Goal: Find specific page/section: Find specific page/section

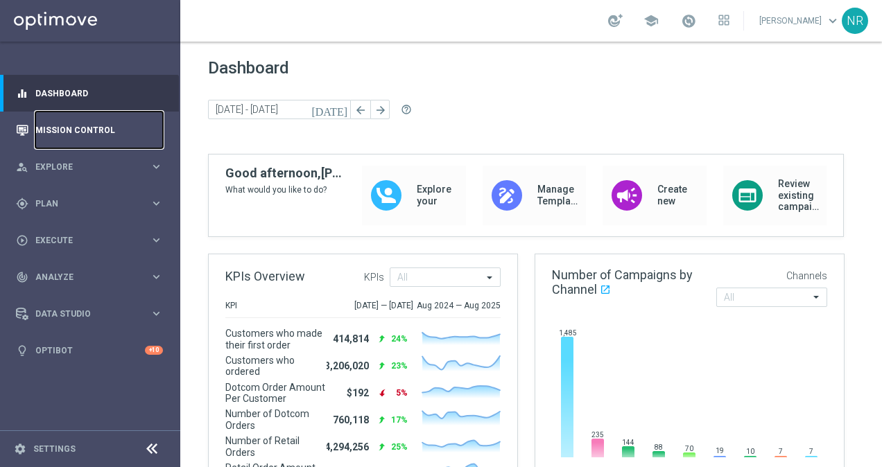
click at [90, 116] on link "Mission Control" at bounding box center [99, 130] width 128 height 37
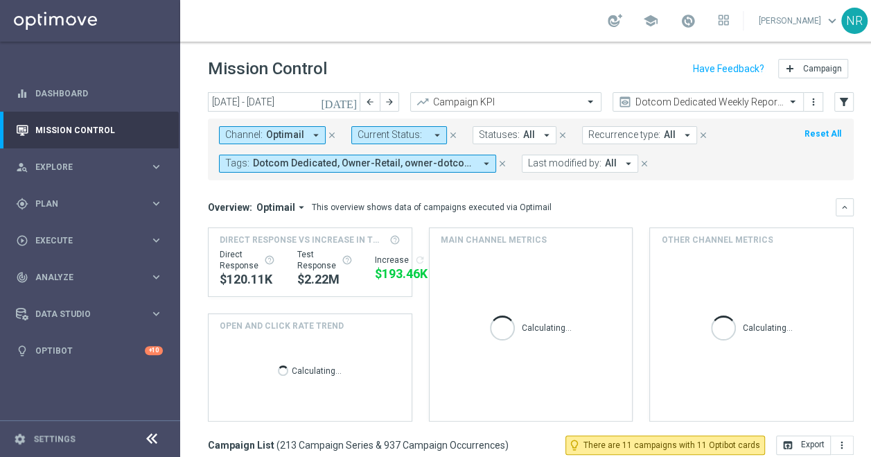
click at [329, 129] on button "close" at bounding box center [332, 135] width 12 height 15
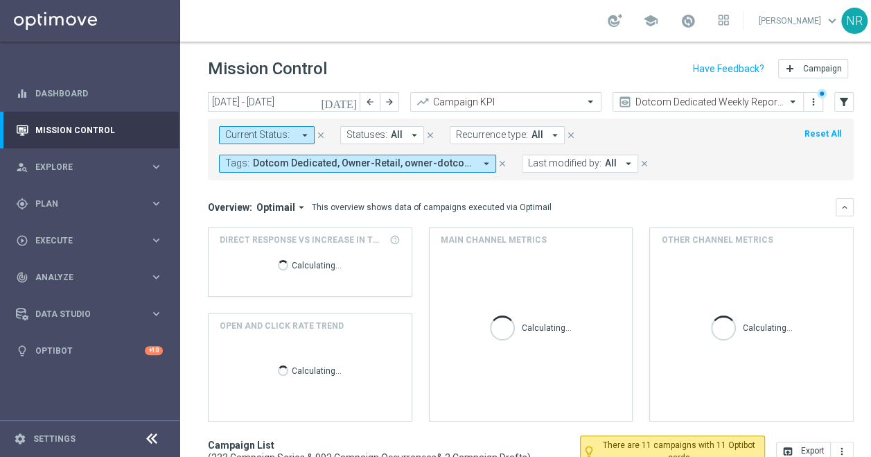
click at [505, 162] on icon "close" at bounding box center [503, 164] width 10 height 10
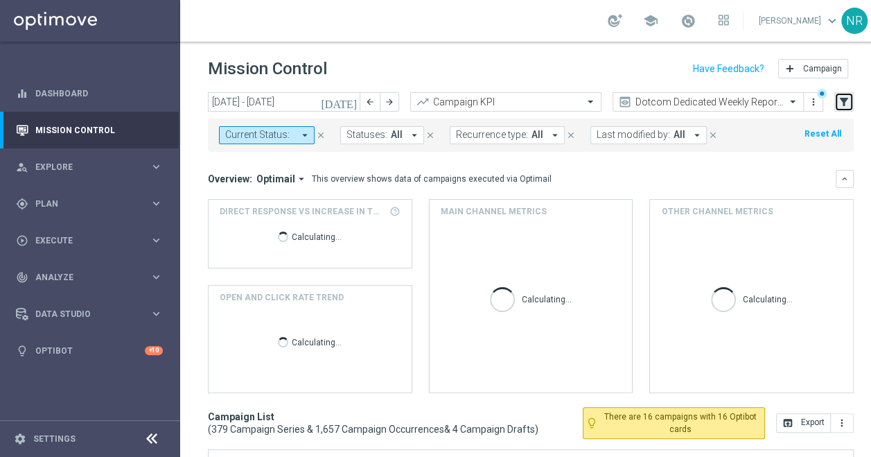
click at [846, 103] on icon "filter_alt" at bounding box center [844, 102] width 12 height 12
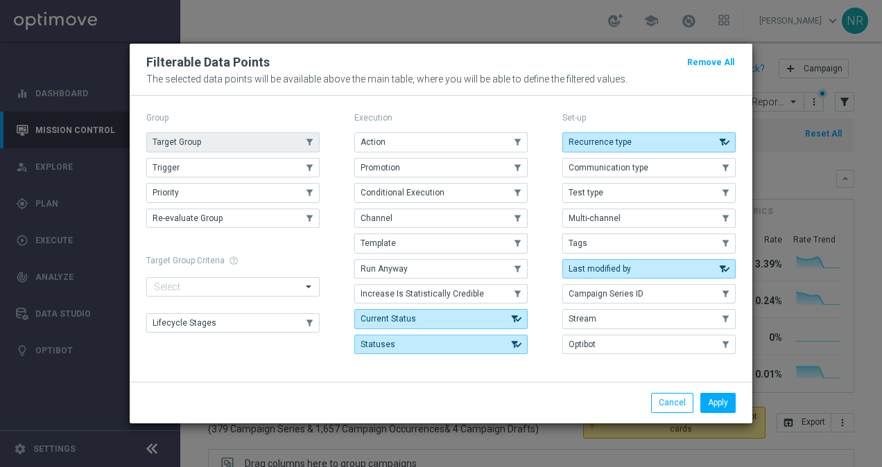
click at [269, 148] on button "Target Group" at bounding box center [232, 141] width 173 height 19
click at [734, 399] on button "Apply" at bounding box center [717, 402] width 35 height 19
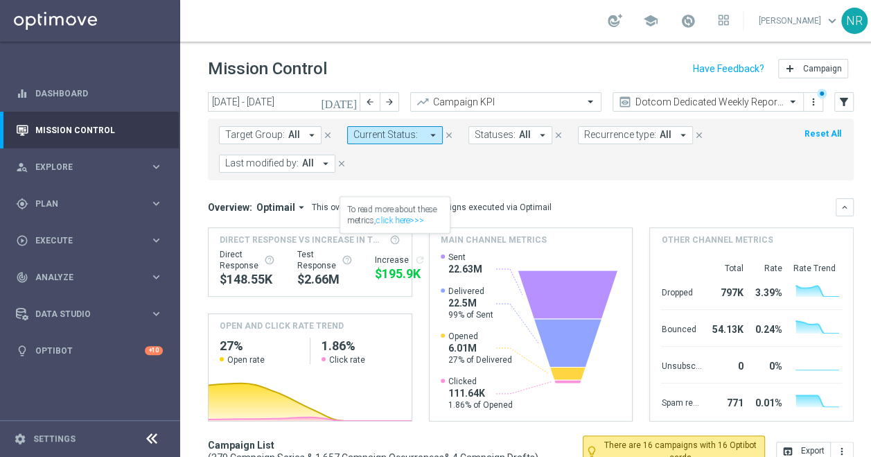
click at [258, 137] on span "Target Group:" at bounding box center [255, 135] width 60 height 12
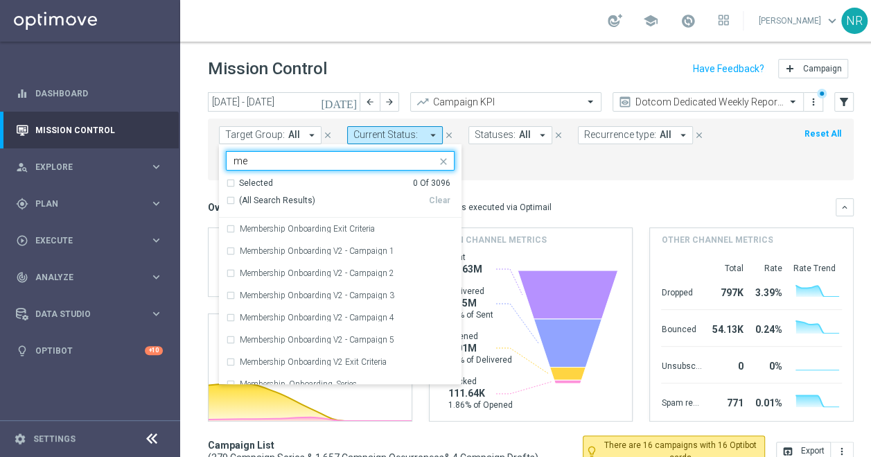
type input "m"
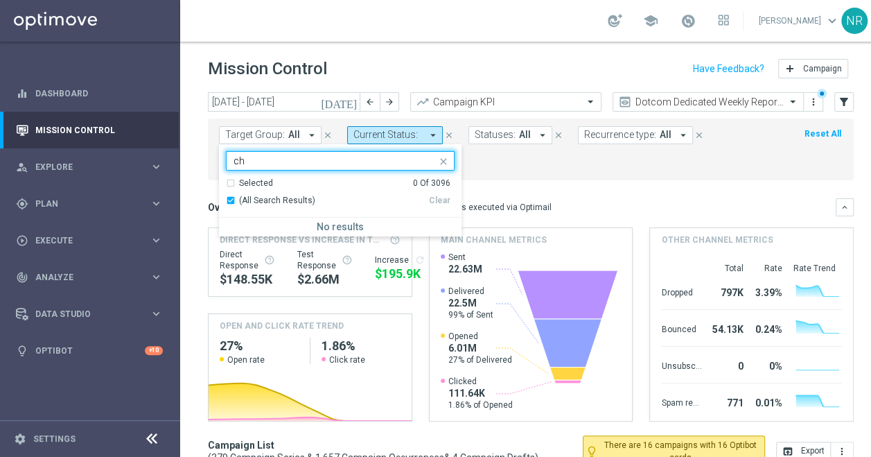
type input "c"
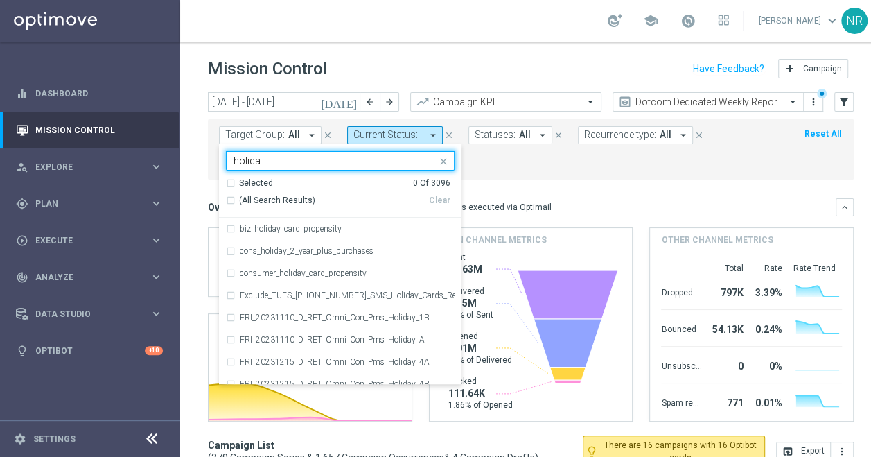
type input "holiday"
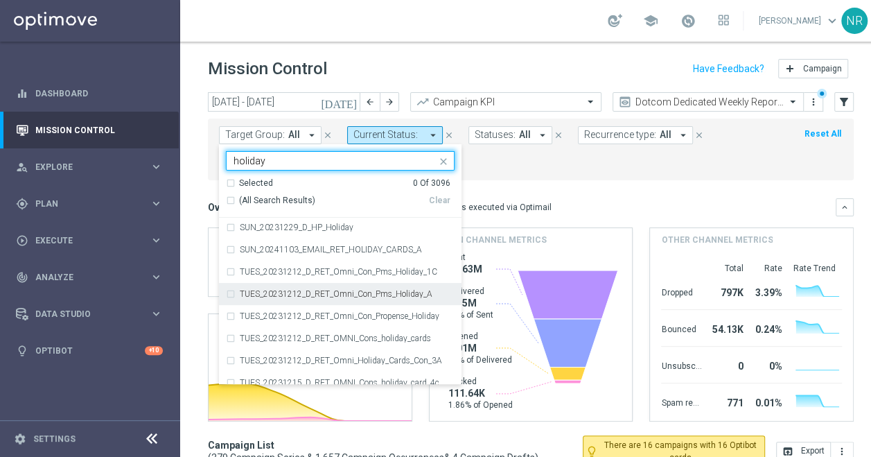
scroll to position [366, 0]
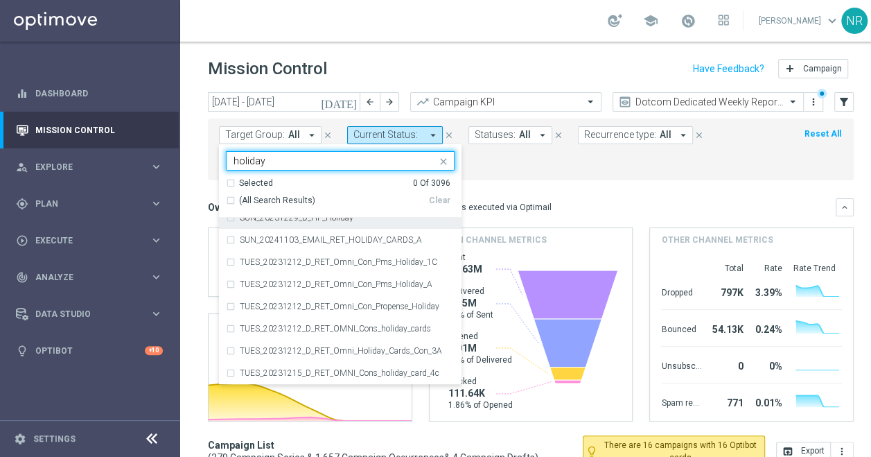
drag, startPoint x: 299, startPoint y: 159, endPoint x: 227, endPoint y: 164, distance: 72.2
click at [227, 164] on div "holiday" at bounding box center [332, 160] width 210 height 17
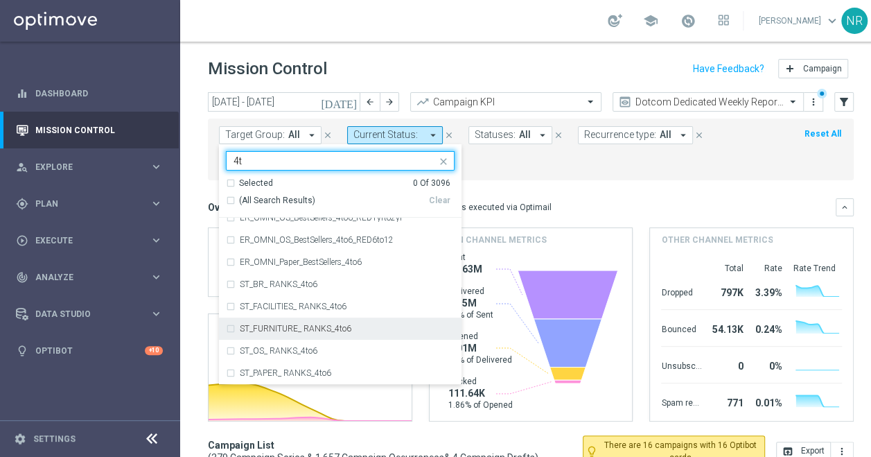
scroll to position [0, 0]
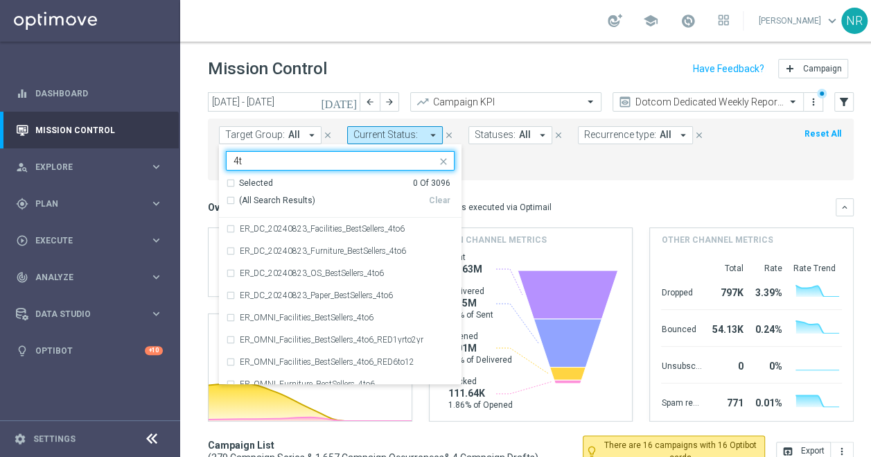
type input "4"
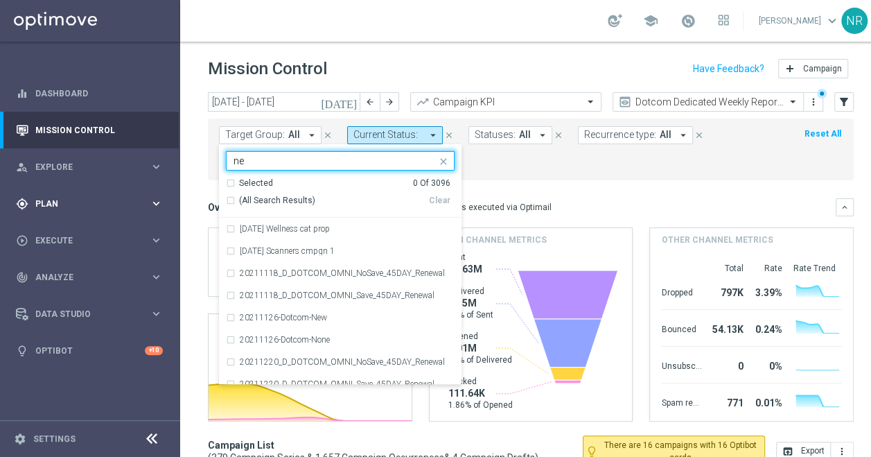
type input "n"
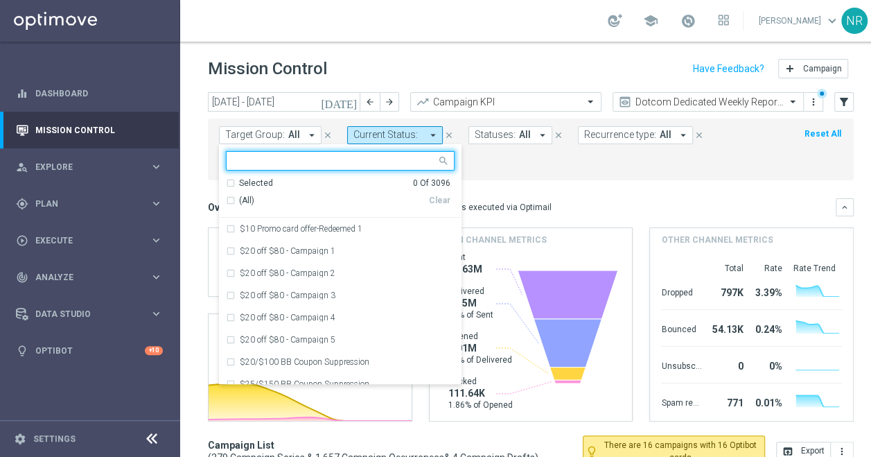
click at [441, 53] on header "Mission Control add Campaign" at bounding box center [530, 67] width 701 height 51
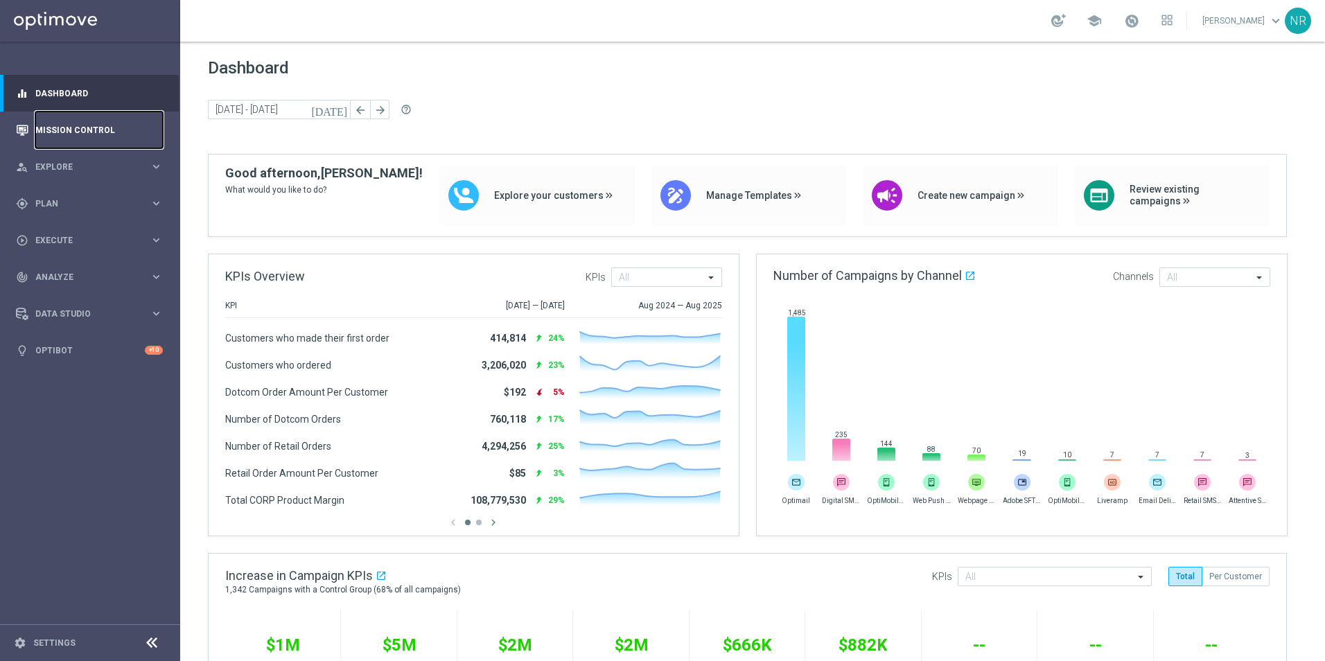
click at [82, 121] on link "Mission Control" at bounding box center [99, 130] width 128 height 37
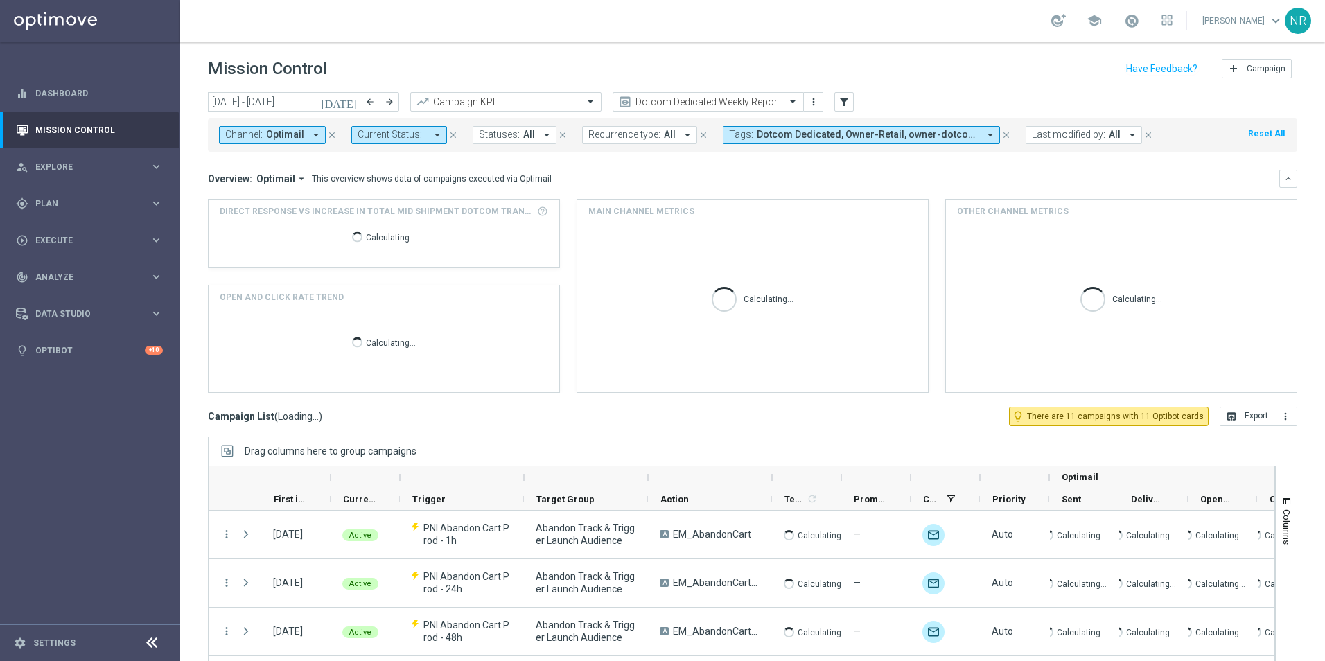
click at [327, 134] on icon "close" at bounding box center [332, 135] width 10 height 10
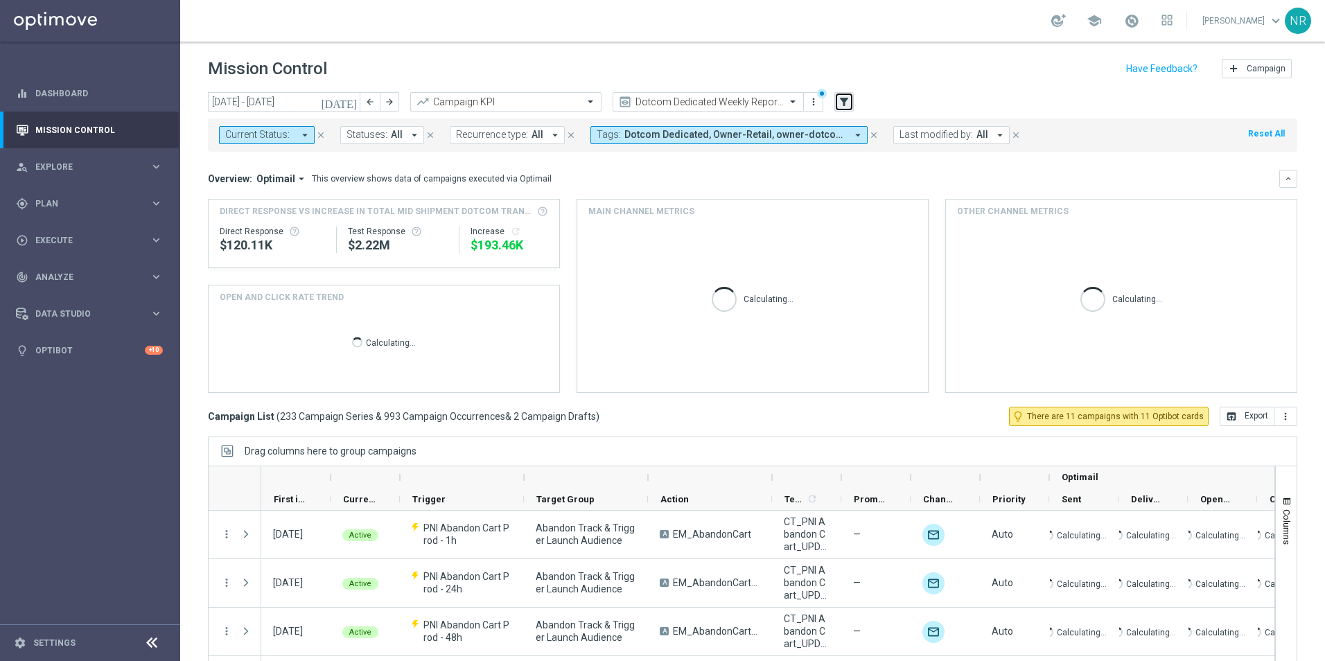
click at [843, 101] on icon "filter_alt" at bounding box center [844, 102] width 12 height 12
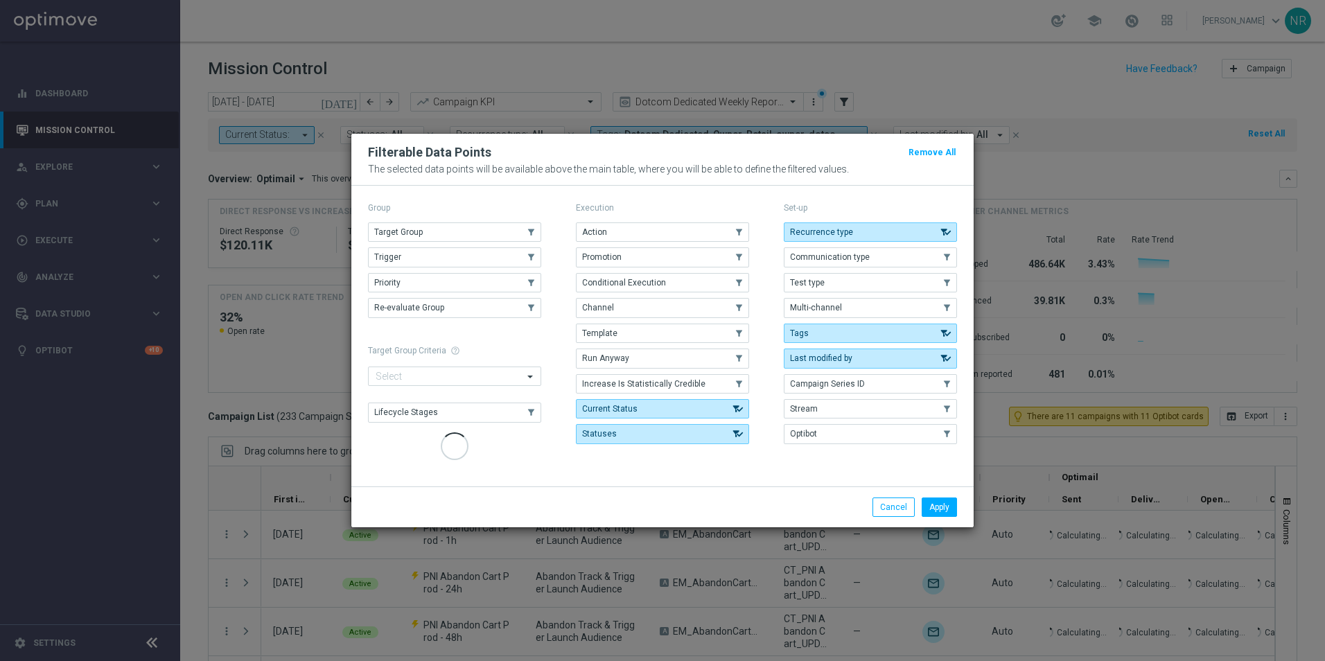
click at [423, 213] on p "Group" at bounding box center [454, 207] width 173 height 11
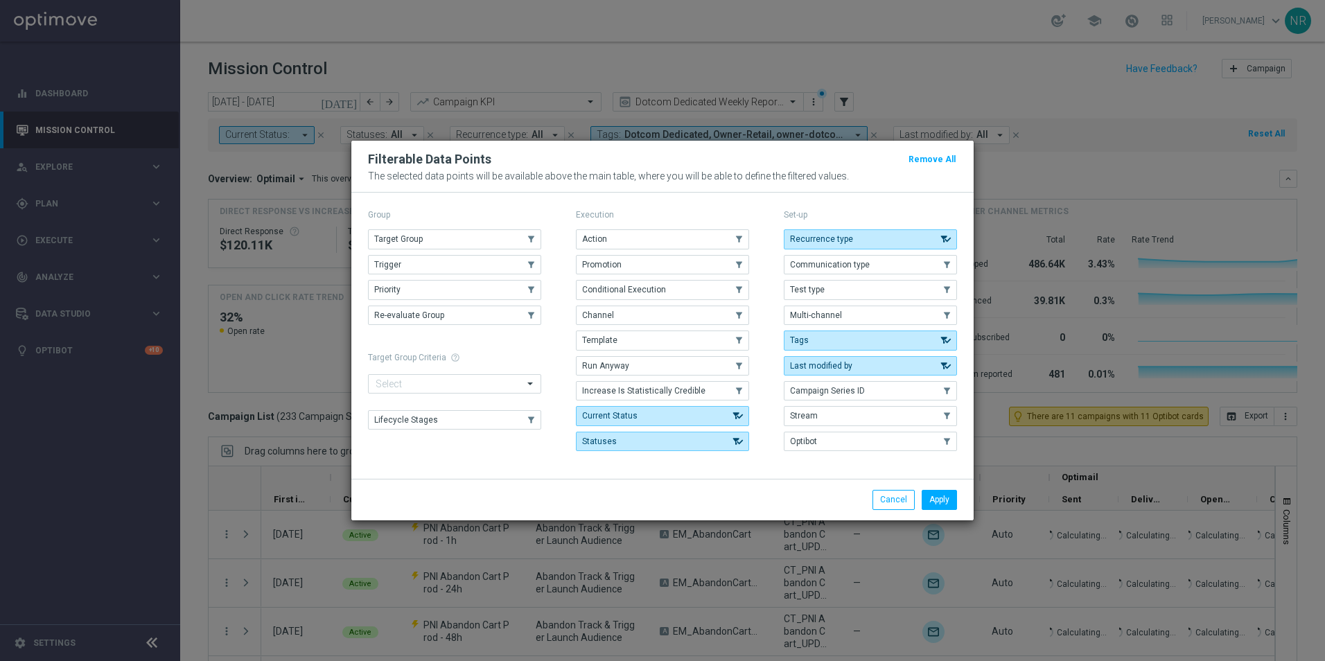
click at [430, 227] on div "Group Target Group .cls-1{fill:none;} .cls-1{fill:none;} Trigger .cls-1{fill:no…" at bounding box center [454, 331] width 173 height 251
click at [514, 236] on button "Target Group" at bounding box center [454, 238] width 173 height 19
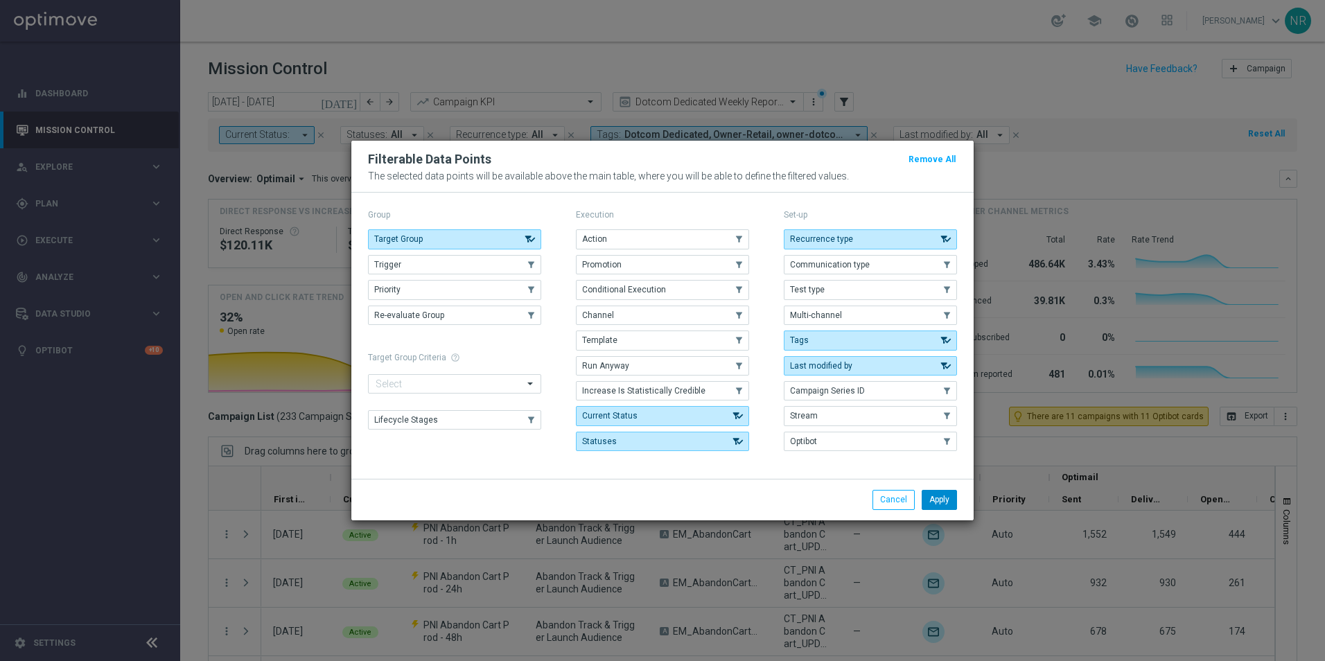
click at [949, 494] on button "Apply" at bounding box center [939, 499] width 35 height 19
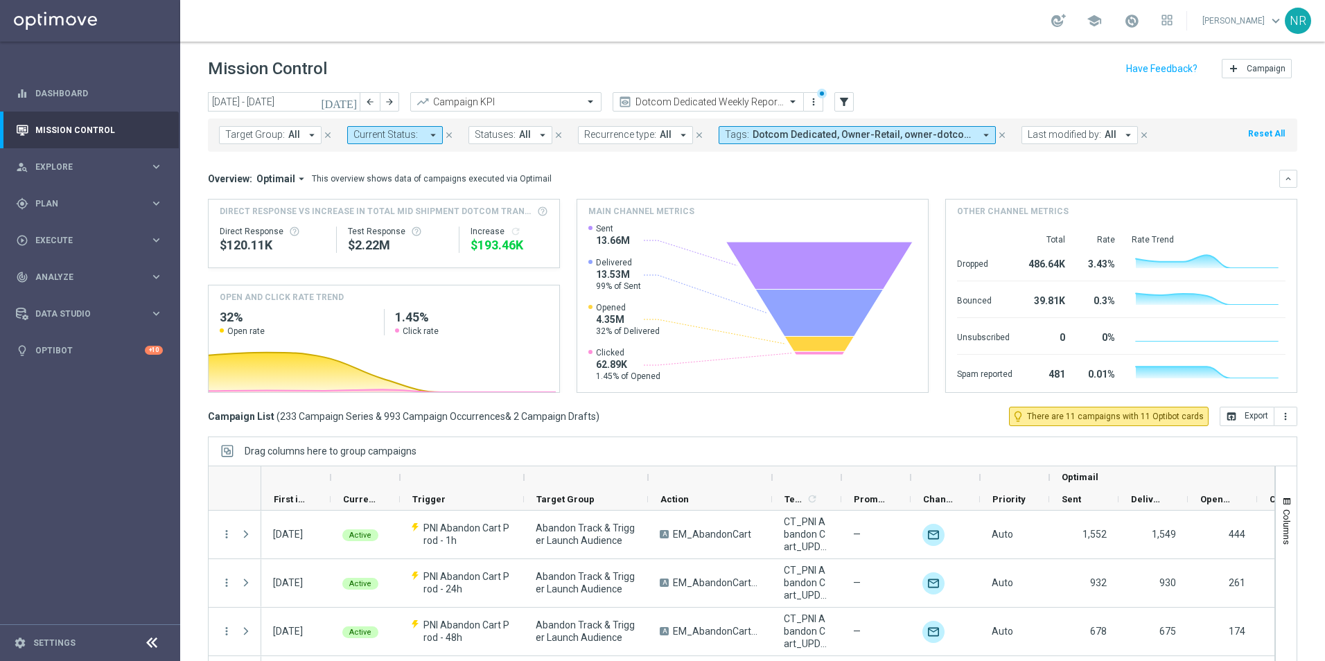
click at [262, 137] on span "Target Group:" at bounding box center [255, 135] width 60 height 12
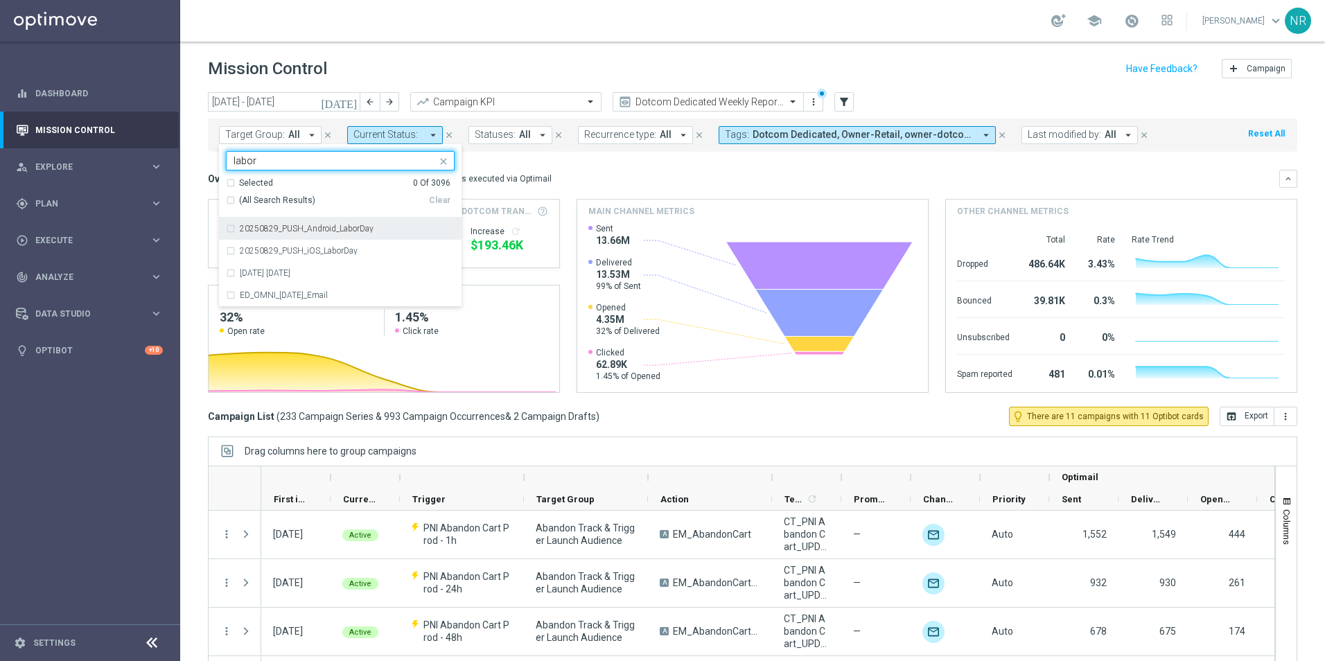
click at [339, 225] on label "20250829_PUSH_Android_LaborDay" at bounding box center [307, 229] width 134 height 8
type input "labor"
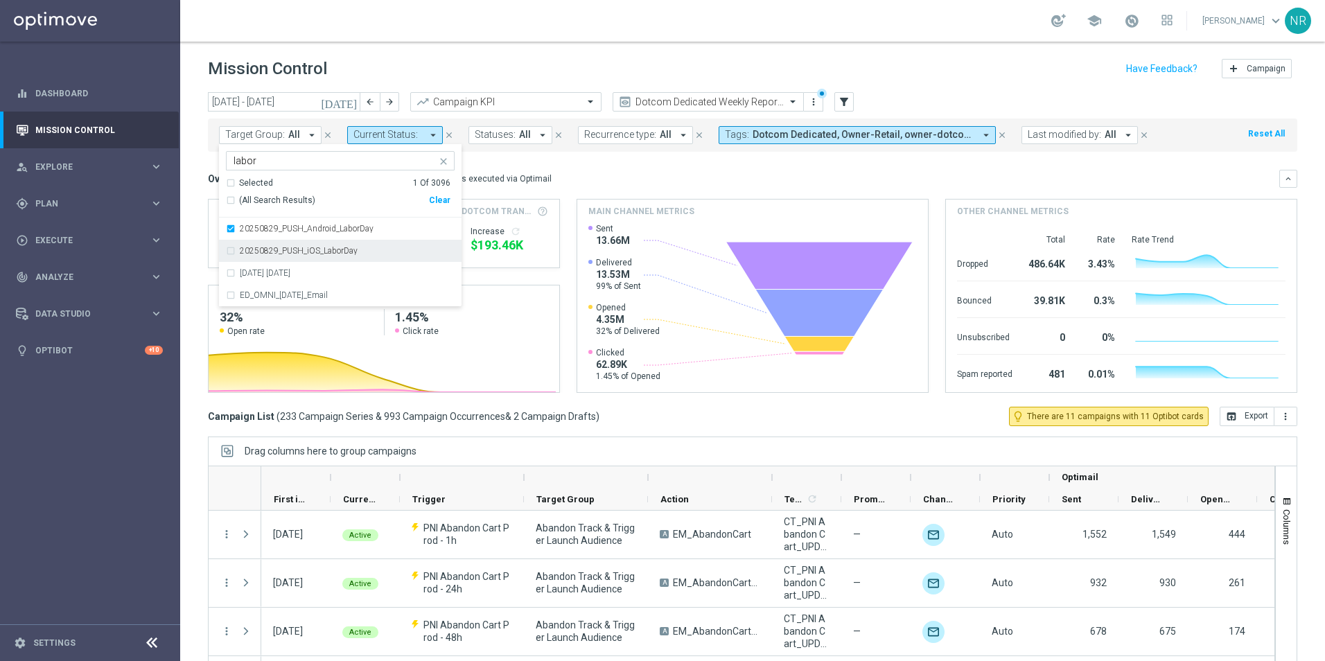
click at [330, 243] on div "20250829_PUSH_iOS_LaborDay" at bounding box center [340, 251] width 229 height 22
click at [316, 264] on div "[DATE] [DATE]" at bounding box center [340, 273] width 229 height 22
click at [308, 297] on label "ED_OMNI_[DATE]_Email" at bounding box center [284, 295] width 88 height 8
click at [681, 168] on mini-dashboard "Overview: Optimail arrow_drop_down This overview shows data of campaigns execut…" at bounding box center [752, 279] width 1089 height 255
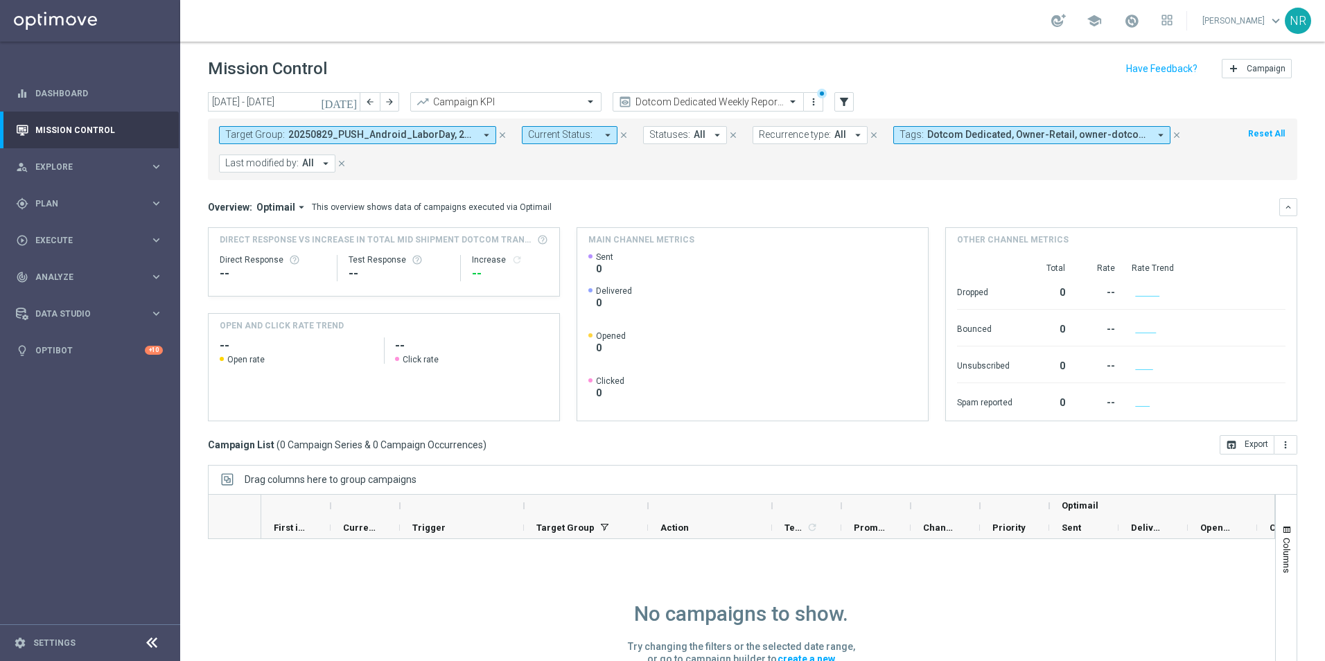
click at [347, 108] on button "[DATE]" at bounding box center [340, 102] width 42 height 21
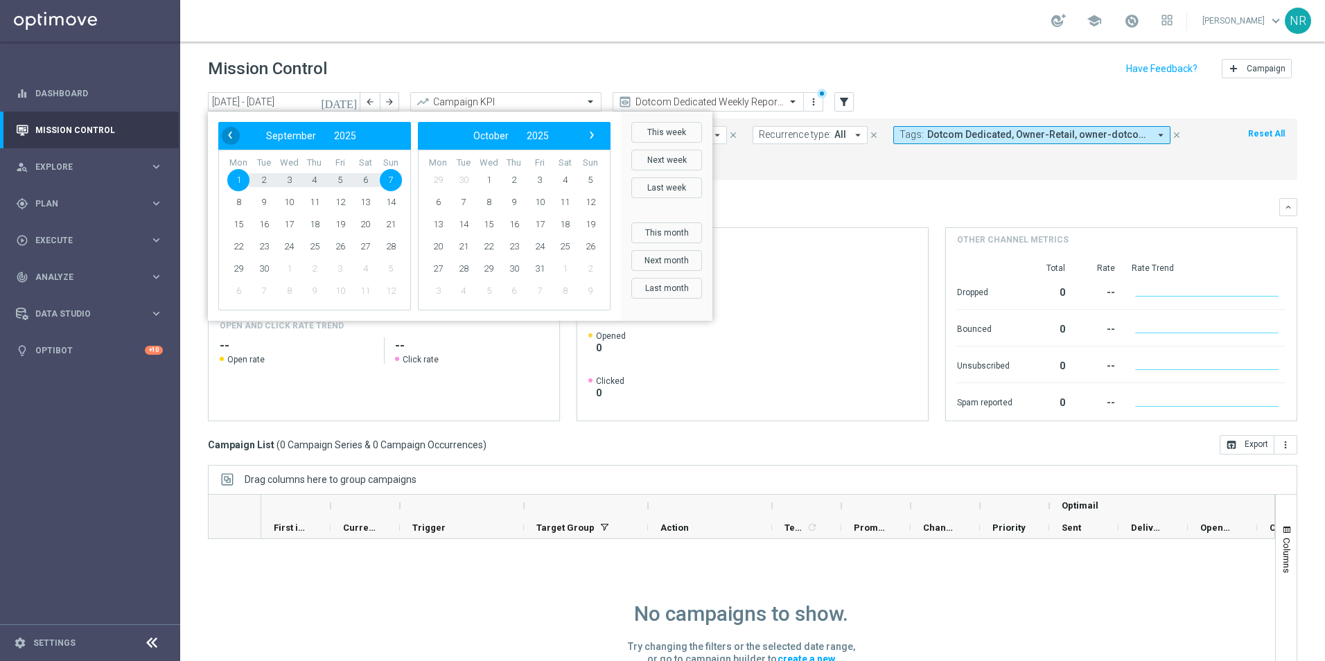
click at [230, 134] on span "‹" at bounding box center [230, 135] width 18 height 18
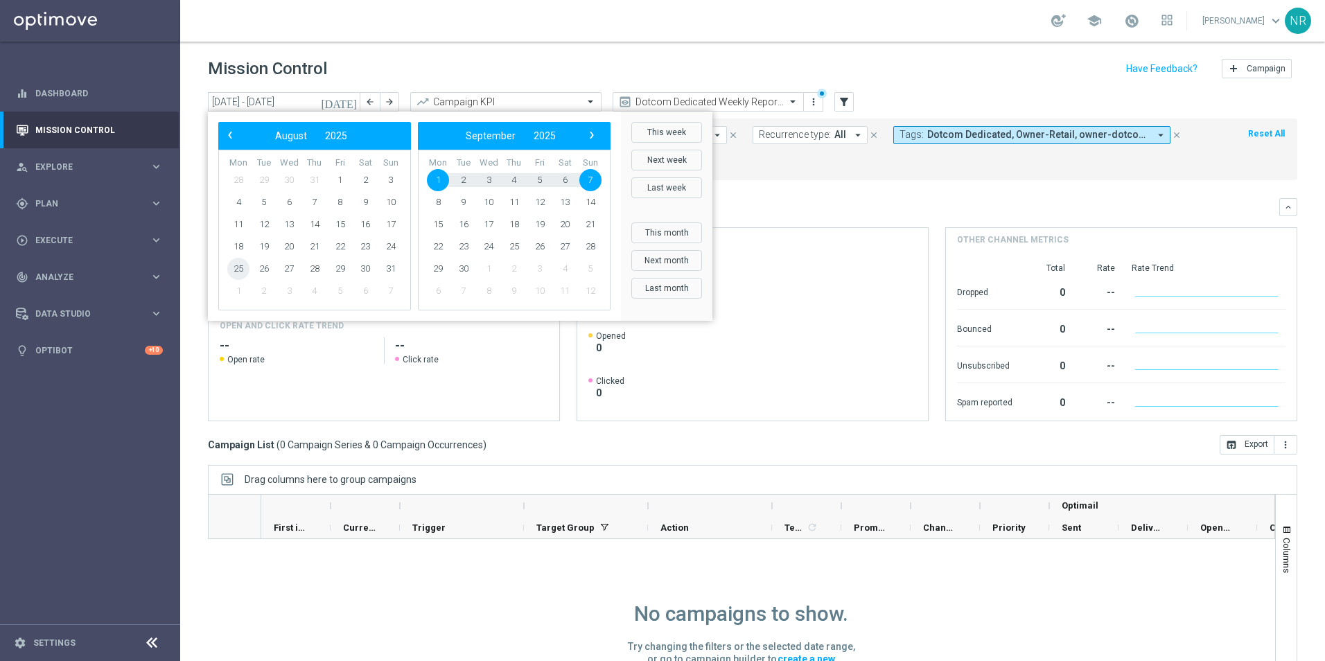
click at [234, 275] on span "25" at bounding box center [238, 269] width 22 height 22
click at [393, 266] on span "31" at bounding box center [391, 269] width 22 height 22
type input "[DATE] - [DATE]"
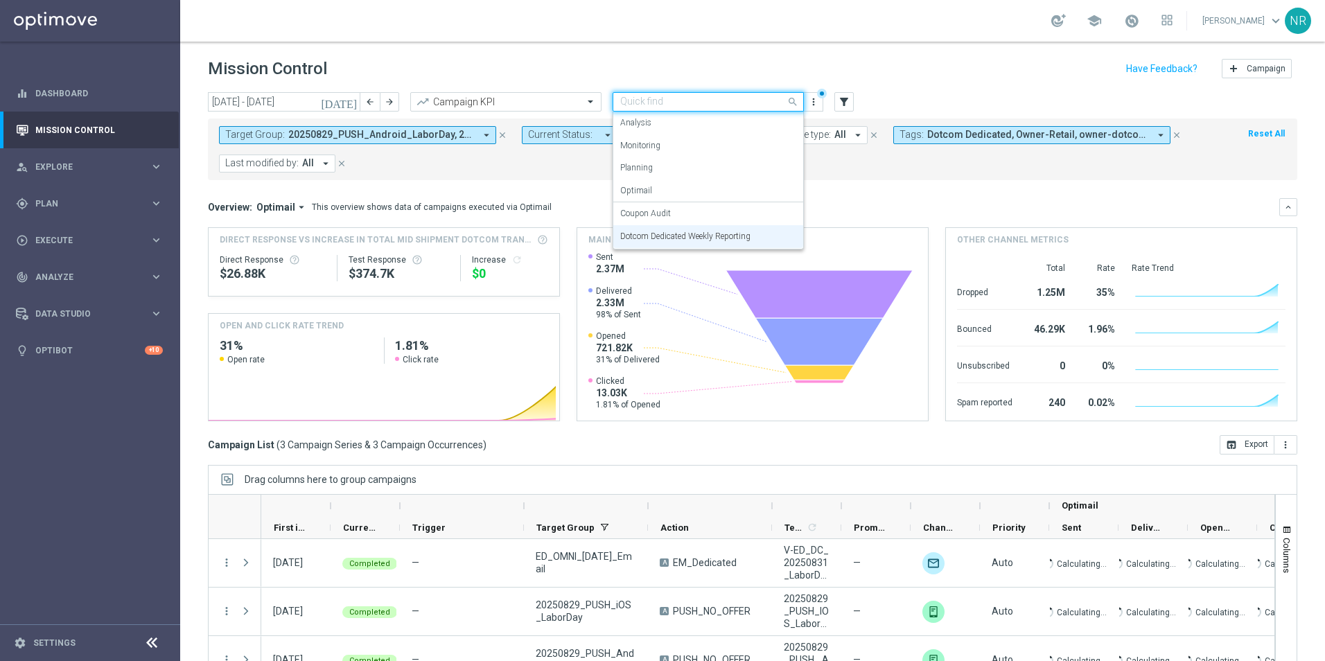
click at [703, 102] on input "text" at bounding box center [694, 102] width 148 height 12
click at [687, 56] on div "Mission Control add Campaign" at bounding box center [752, 68] width 1089 height 27
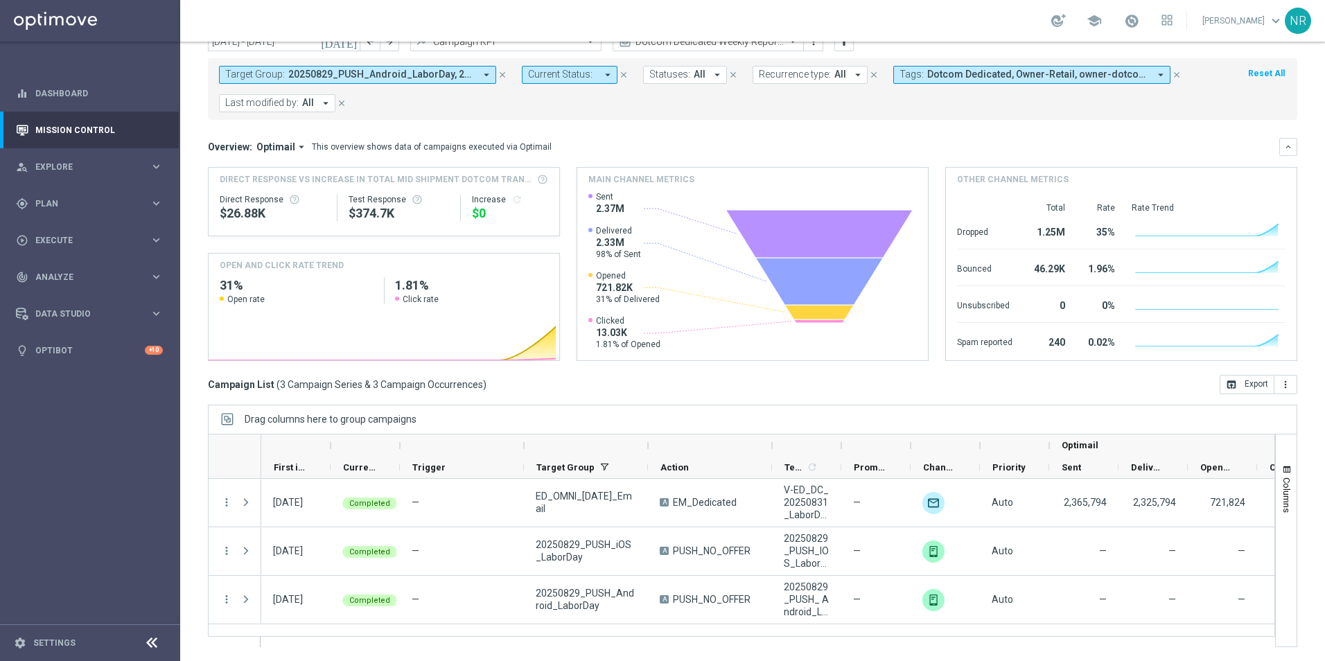
click at [1176, 72] on icon "close" at bounding box center [1177, 75] width 10 height 10
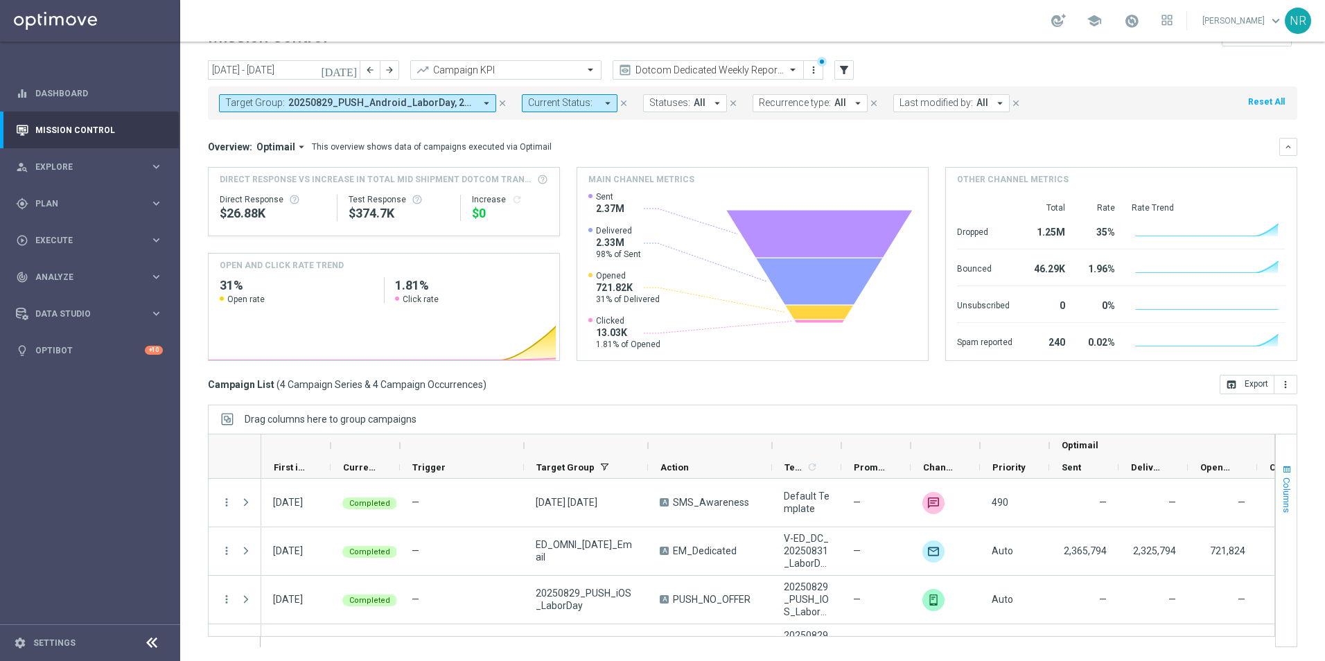
click at [1281, 493] on span "Columns" at bounding box center [1286, 495] width 11 height 35
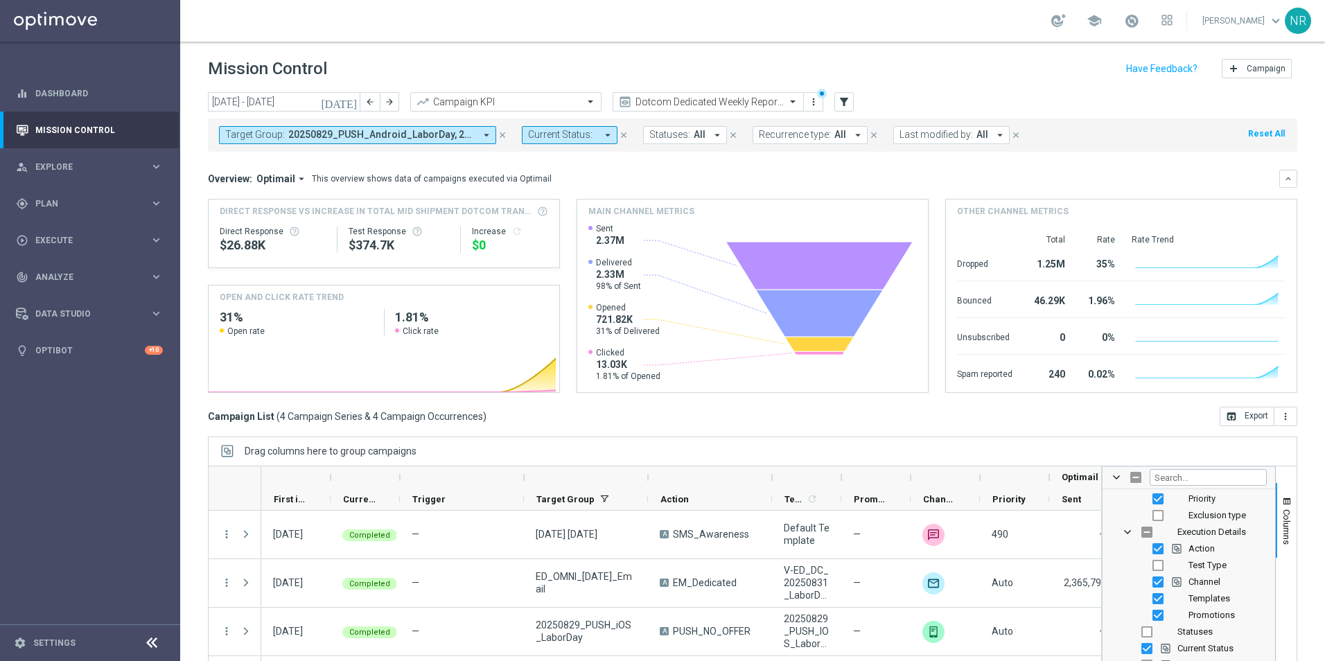
scroll to position [69, 0]
click at [843, 103] on icon "filter_alt" at bounding box center [844, 102] width 12 height 12
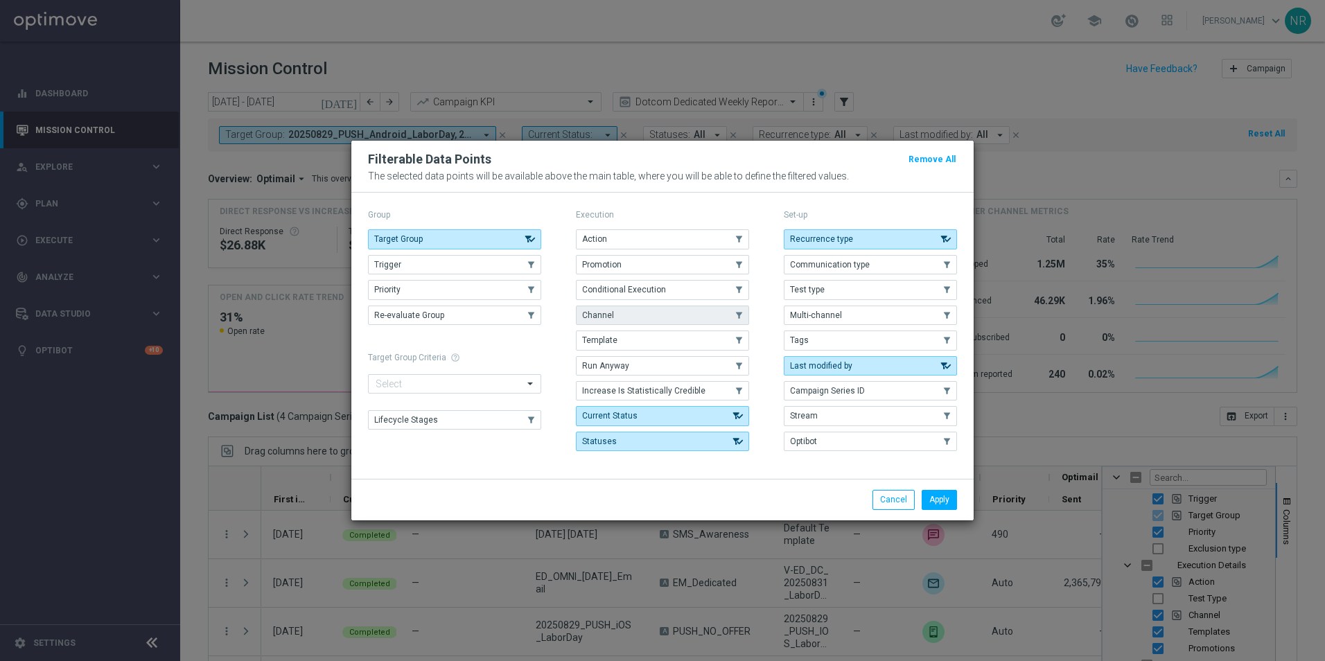
click at [629, 319] on button "Channel" at bounding box center [662, 315] width 173 height 19
click at [947, 503] on button "Apply" at bounding box center [939, 499] width 35 height 19
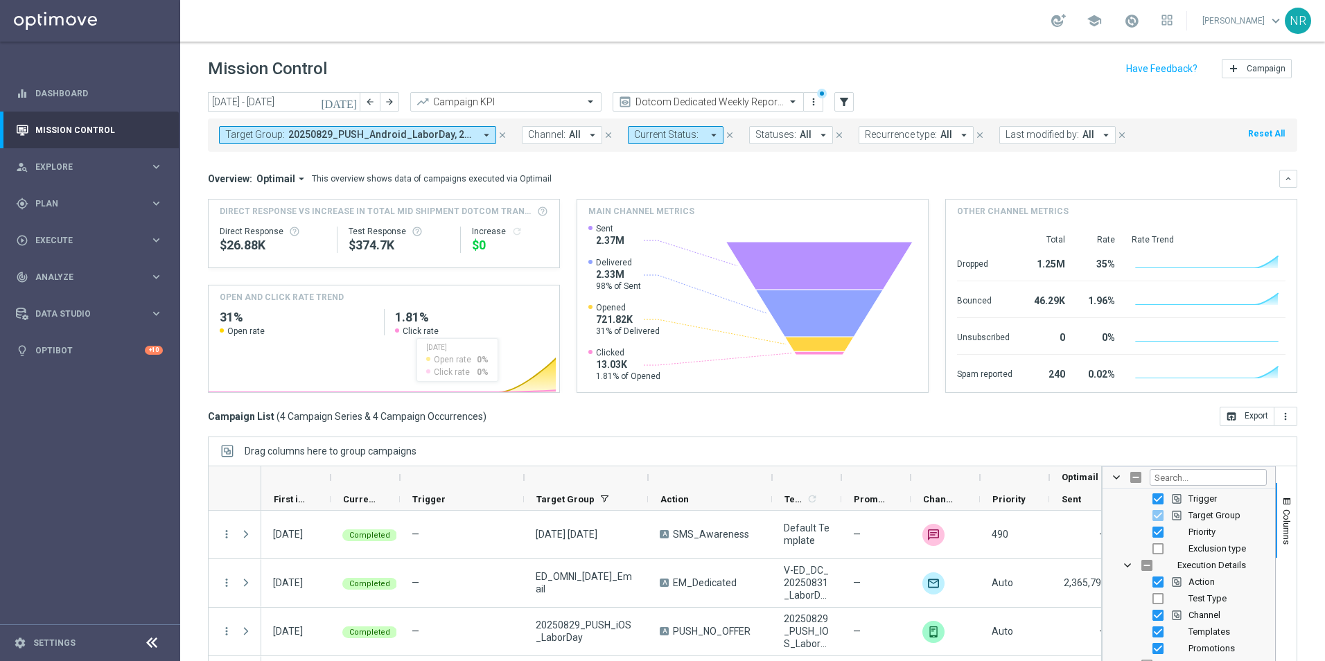
click at [552, 132] on span "Channel:" at bounding box center [546, 135] width 37 height 12
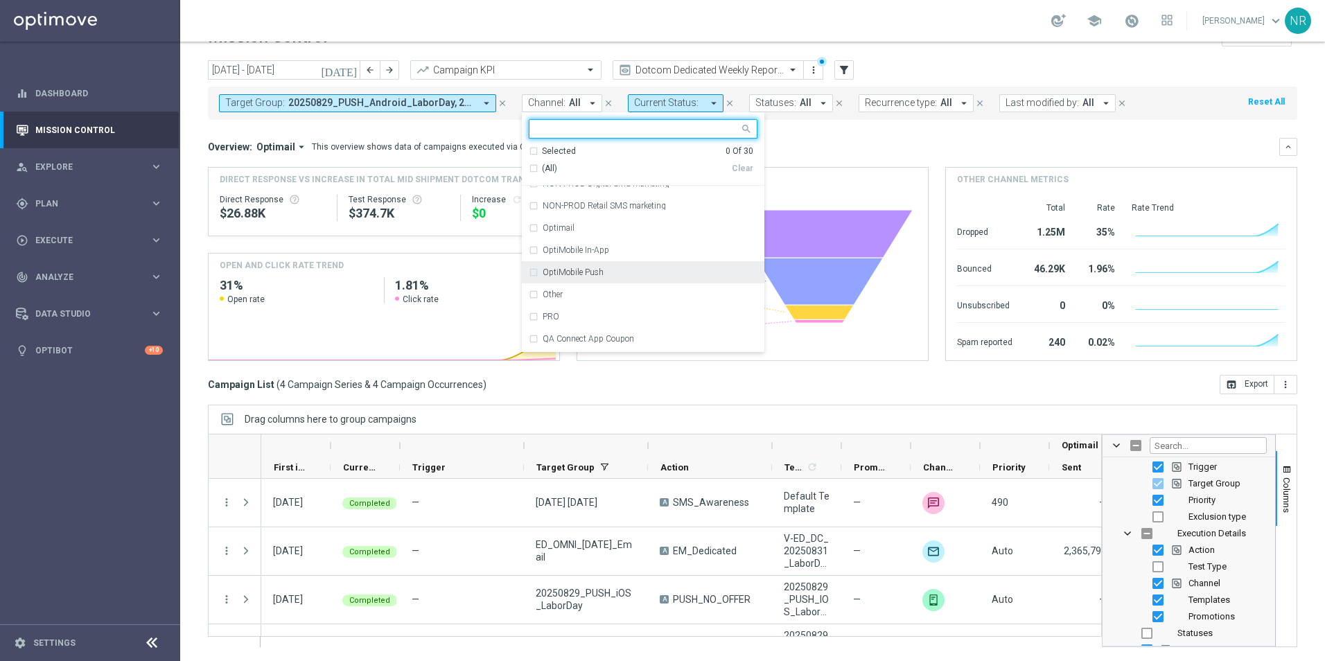
scroll to position [347, 0]
click at [557, 222] on div "Optimail" at bounding box center [643, 227] width 229 height 22
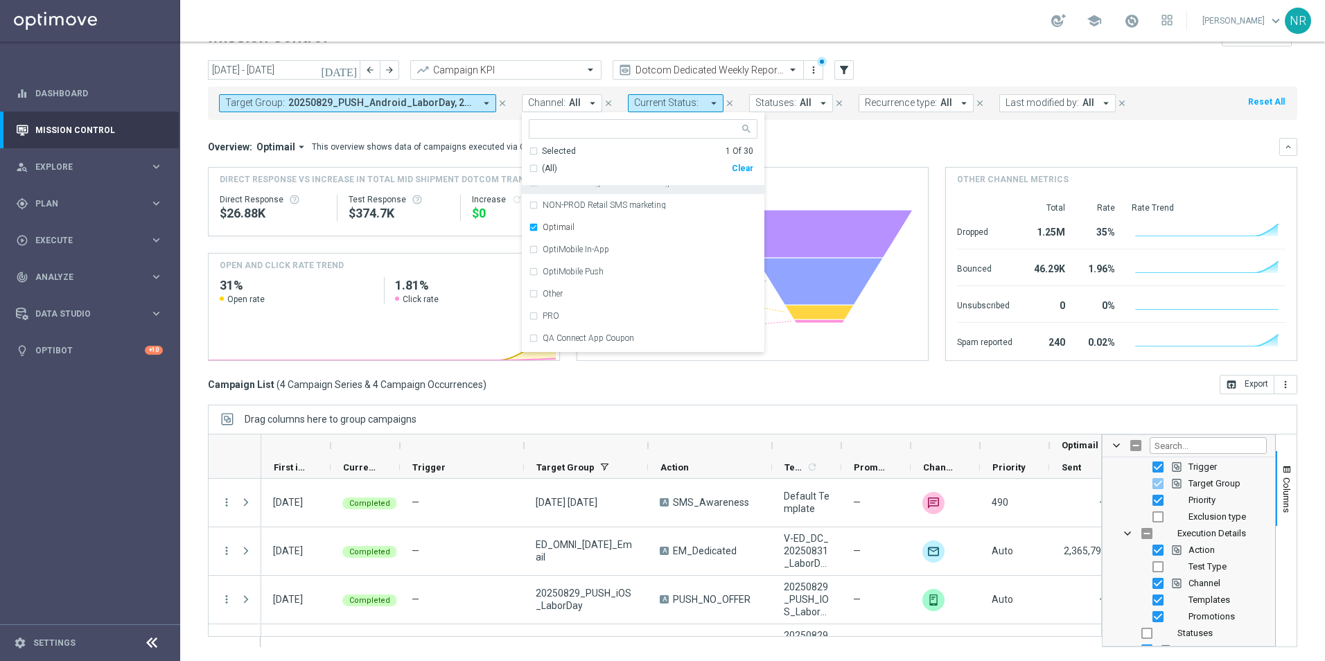
click at [936, 145] on div "Overview: Optimail arrow_drop_down This overview shows data of campaigns execut…" at bounding box center [743, 147] width 1071 height 12
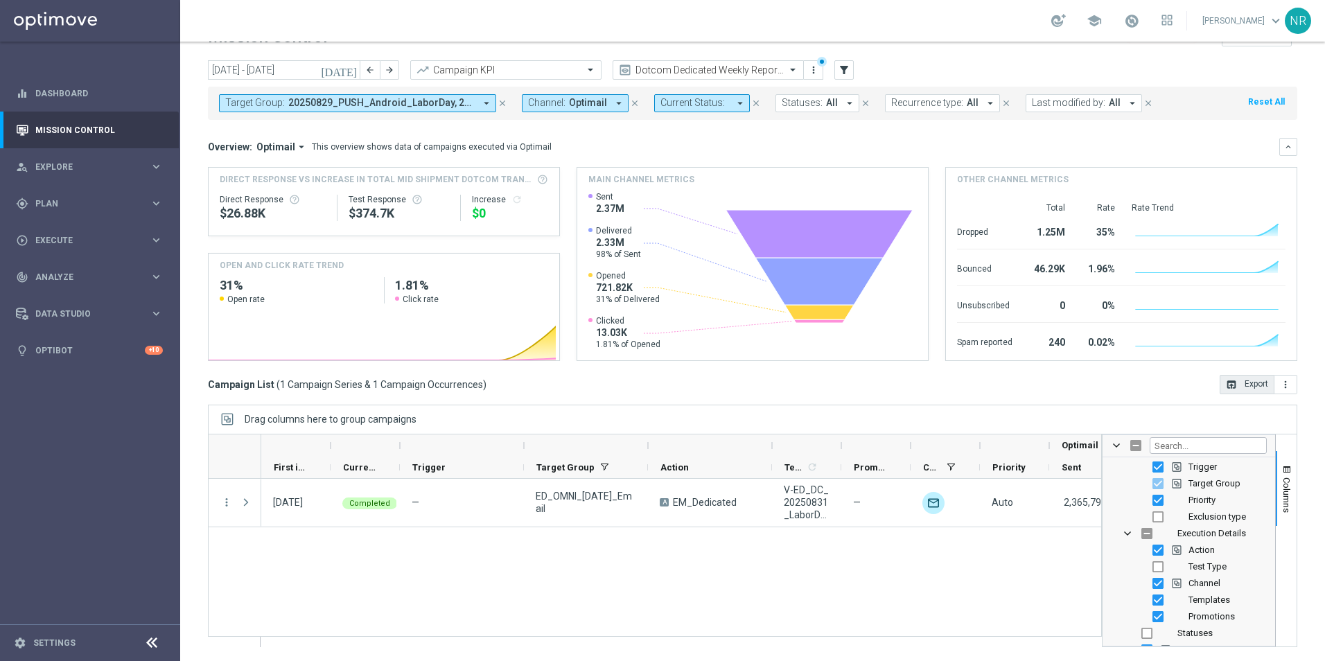
click at [1226, 382] on icon "open_in_browser" at bounding box center [1231, 384] width 11 height 11
click at [529, 207] on div "$0" at bounding box center [510, 213] width 76 height 17
click at [1281, 487] on span "Columns" at bounding box center [1286, 495] width 11 height 35
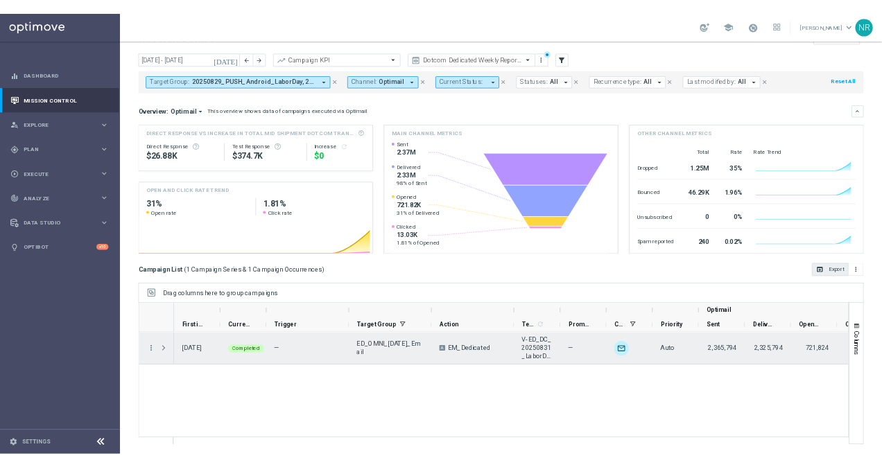
scroll to position [0, 203]
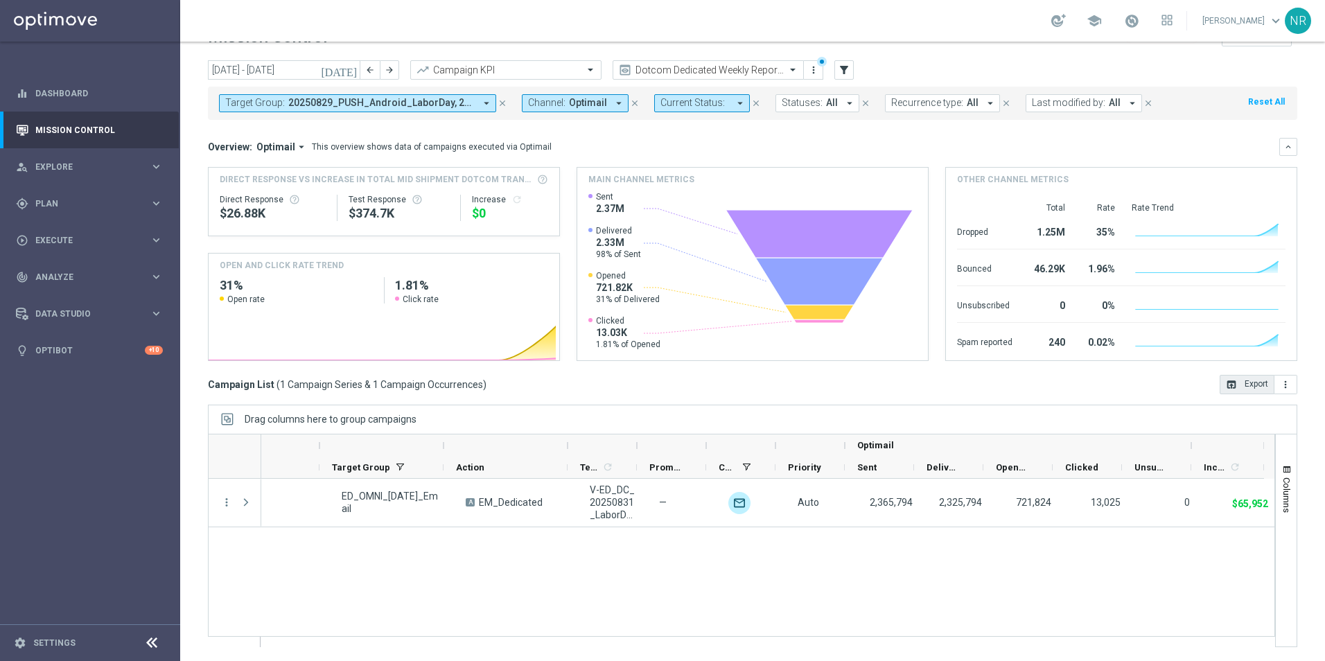
click at [1228, 385] on button "open_in_browser Export" at bounding box center [1247, 384] width 55 height 19
click at [94, 248] on div "play_circle_outline Execute keyboard_arrow_right" at bounding box center [89, 240] width 179 height 37
click at [70, 323] on div "track_changes Analyze" at bounding box center [83, 319] width 134 height 12
click at [108, 417] on accordion "BI Studio keyboard_arrow_right Campaigns Deliverability Emails Baseline Matchba…" at bounding box center [107, 409] width 143 height 21
click at [116, 410] on span "BI Studio" at bounding box center [86, 409] width 99 height 8
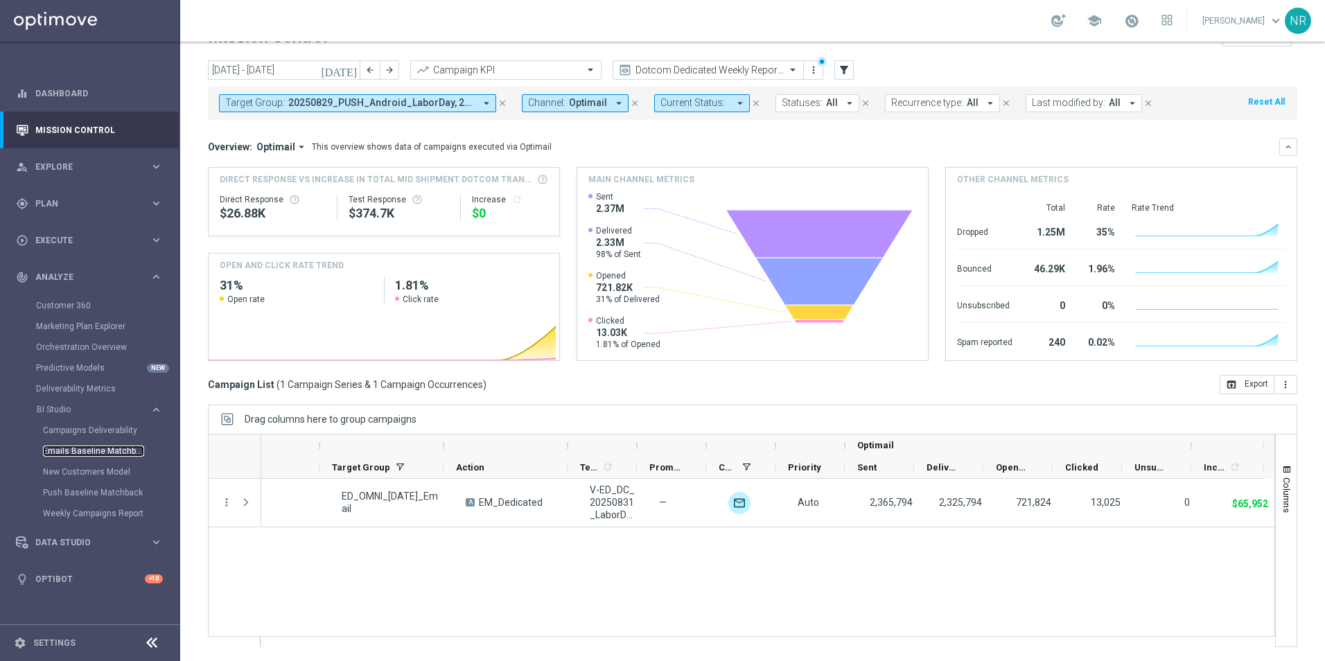
click at [109, 448] on link "Emails Baseline Matchback" at bounding box center [93, 451] width 101 height 11
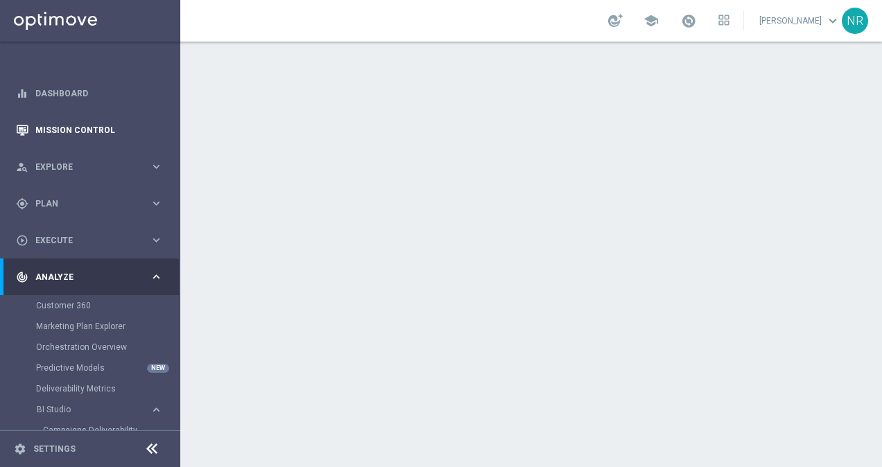
click at [85, 123] on link "Mission Control" at bounding box center [99, 130] width 128 height 37
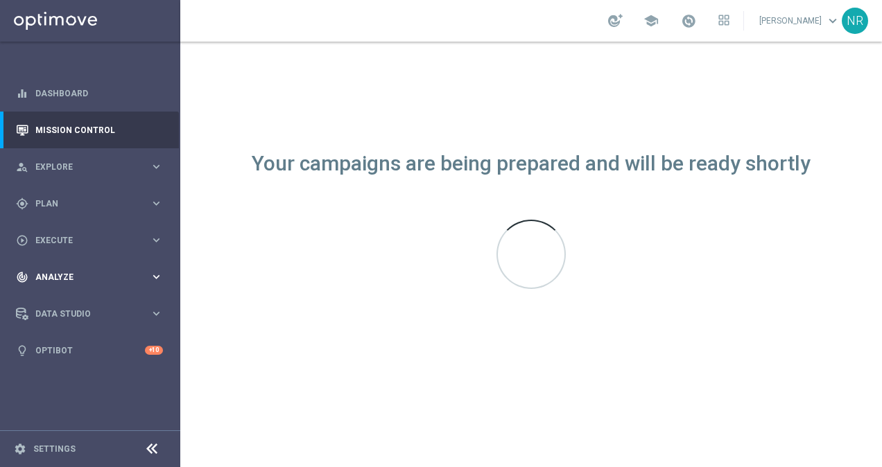
click at [97, 270] on div "track_changes Analyze keyboard_arrow_right" at bounding box center [89, 277] width 179 height 37
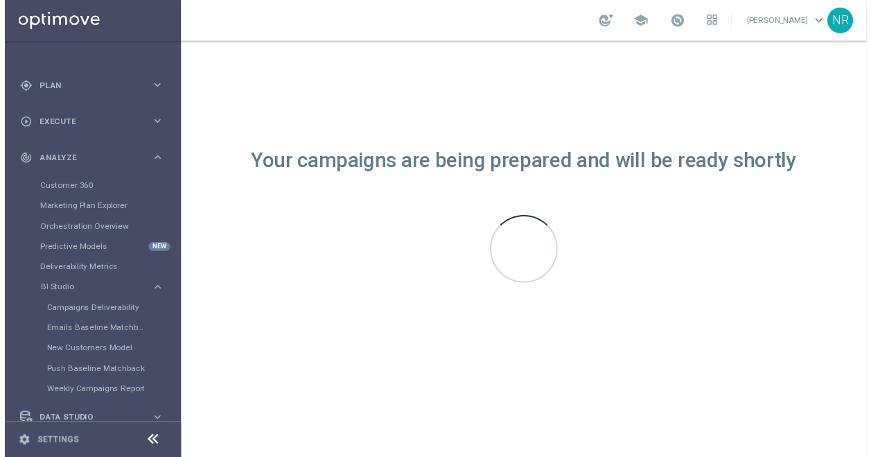
scroll to position [139, 0]
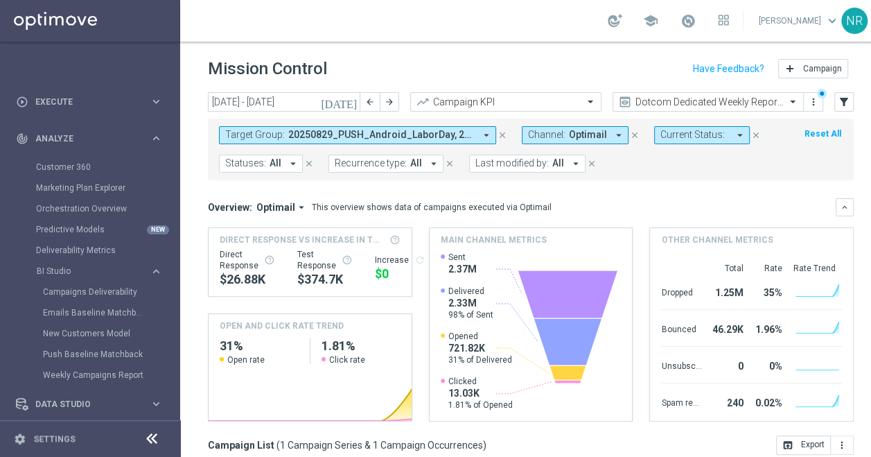
click at [632, 135] on icon "close" at bounding box center [635, 135] width 10 height 10
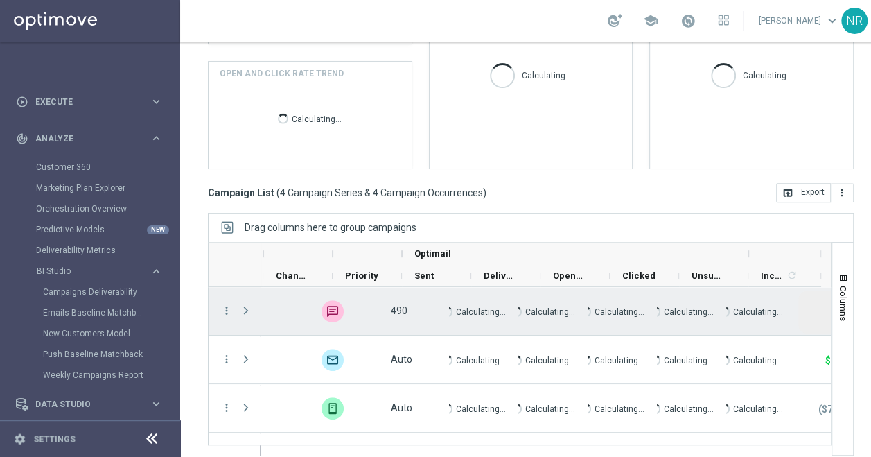
scroll to position [0, 646]
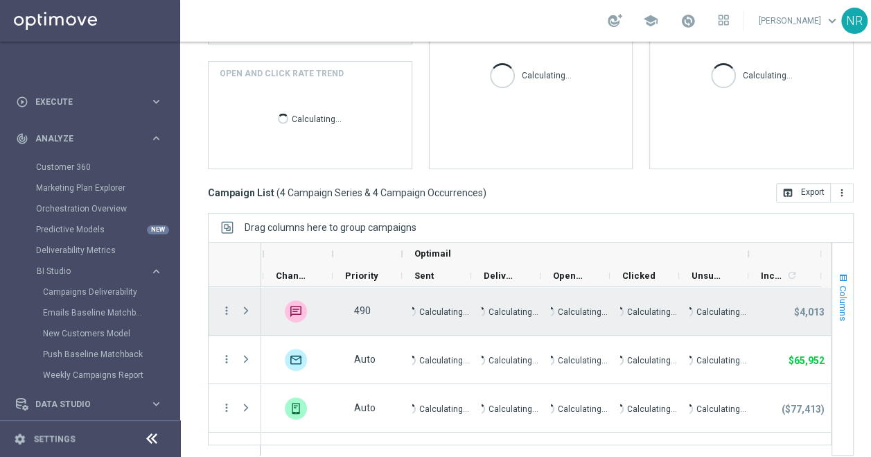
click at [837, 277] on button "Columns" at bounding box center [842, 296] width 21 height 75
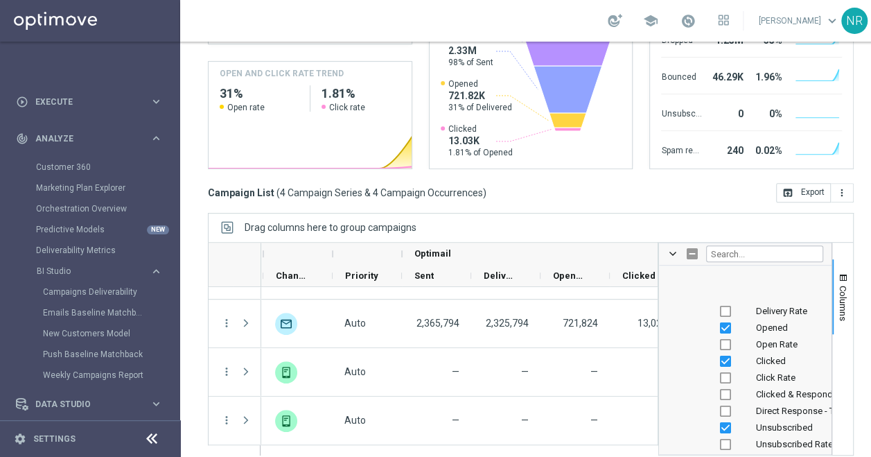
scroll to position [2911, 0]
click at [728, 429] on input "Press SPACE to toggle visibility (visible)" at bounding box center [725, 427] width 11 height 11
checkbox input "false"
click at [724, 358] on input "Press SPACE to toggle visibility (visible)" at bounding box center [725, 361] width 11 height 11
checkbox input "false"
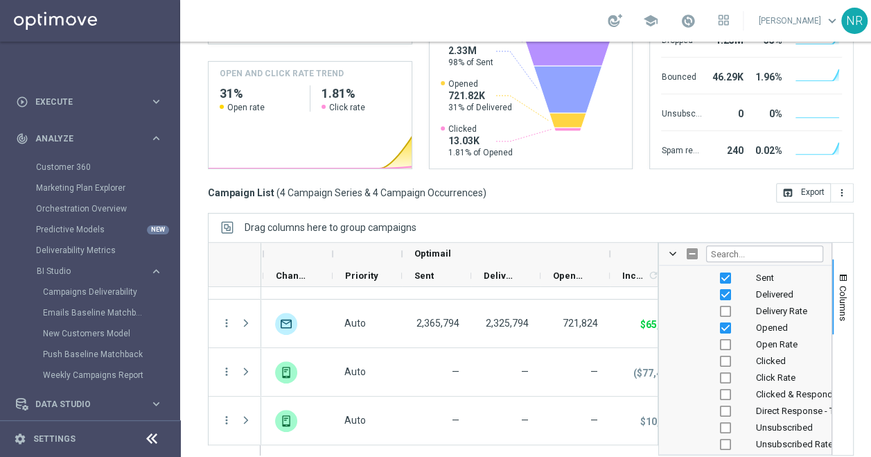
click at [719, 319] on div "Opened" at bounding box center [755, 327] width 137 height 17
click at [721, 322] on input "Press SPACE to toggle visibility (visible)" at bounding box center [725, 327] width 11 height 11
checkbox input "false"
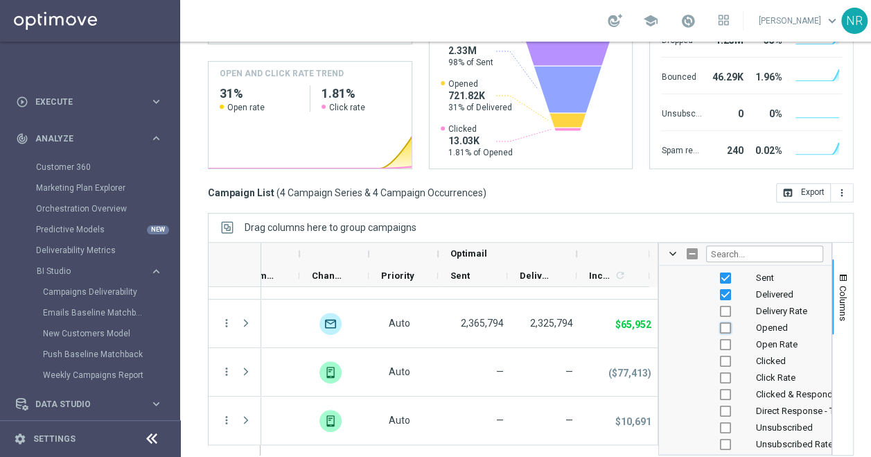
scroll to position [0, 611]
click at [722, 294] on input "Press SPACE to toggle visibility (visible)" at bounding box center [725, 294] width 11 height 11
checkbox input "false"
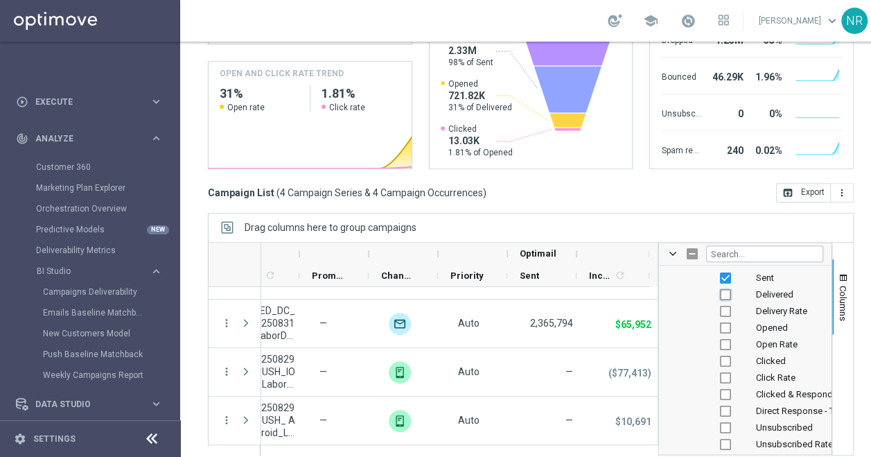
scroll to position [0, 542]
click at [728, 272] on input "Press SPACE to toggle visibility (visible)" at bounding box center [725, 277] width 11 height 11
checkbox input "false"
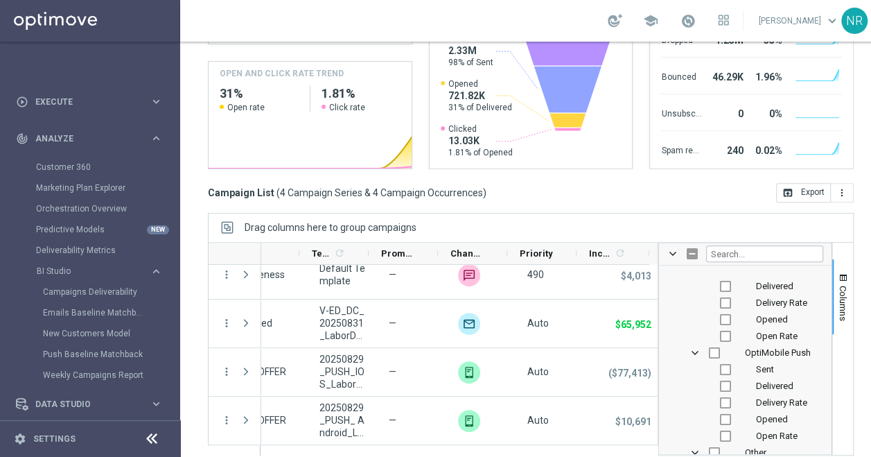
scroll to position [3188, 0]
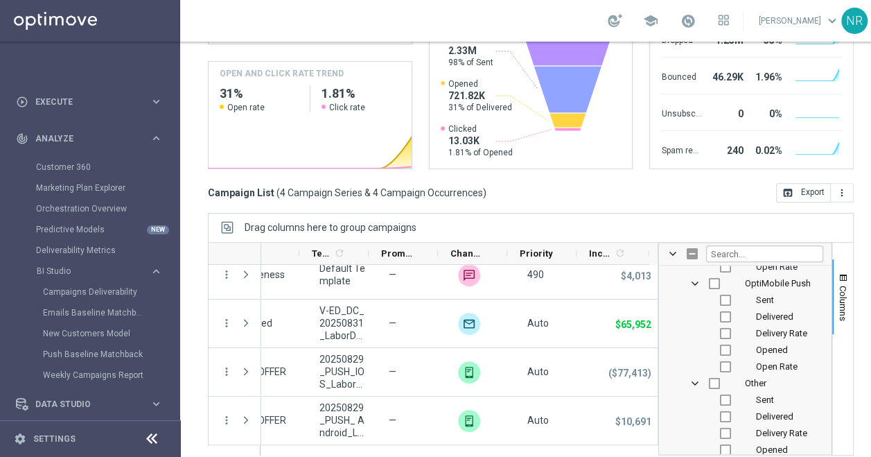
click at [758, 300] on span "Sent" at bounding box center [765, 300] width 18 height 10
checkbox input "false"
checkbox input "true"
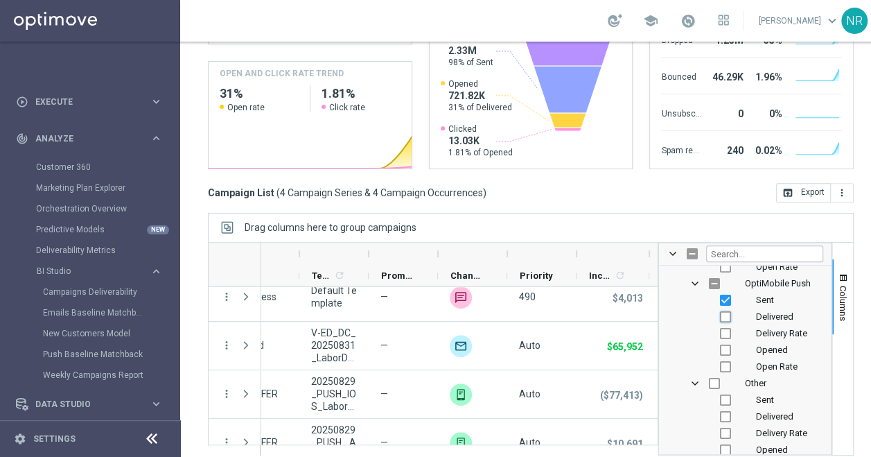
click at [724, 316] on input "Press SPACE to toggle visibility (hidden)" at bounding box center [725, 316] width 11 height 11
checkbox input "true"
click at [726, 331] on input "Press SPACE to toggle visibility (hidden)" at bounding box center [725, 333] width 11 height 11
checkbox input "true"
click at [727, 351] on input "Press SPACE to toggle visibility (hidden)" at bounding box center [725, 349] width 11 height 11
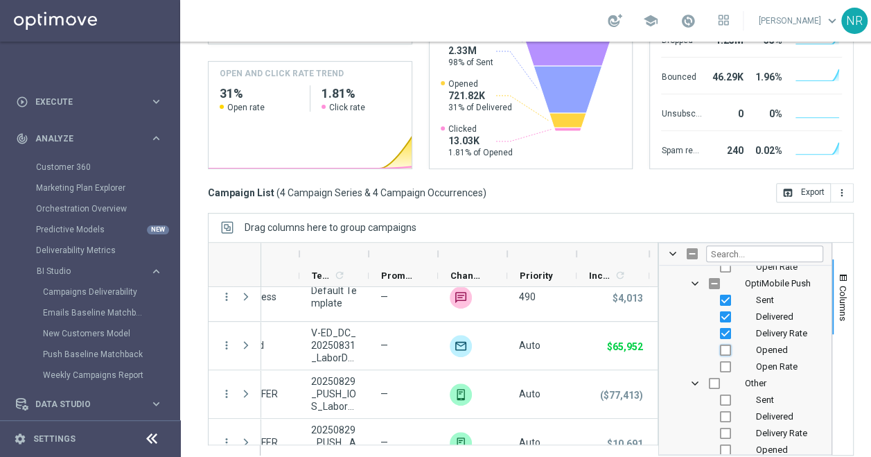
checkbox input "true"
click at [726, 361] on input "Press SPACE to toggle visibility (hidden)" at bounding box center [725, 366] width 11 height 11
checkbox input "true"
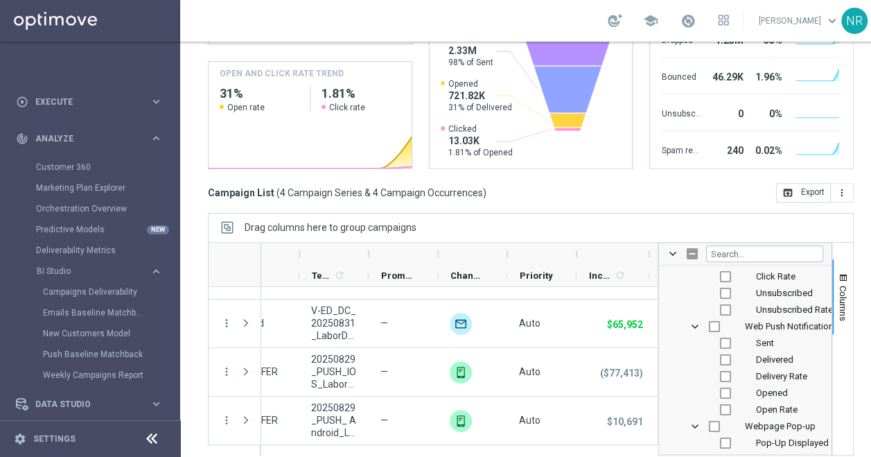
scroll to position [4077, 0]
click at [718, 341] on div "Sent" at bounding box center [755, 343] width 137 height 17
click at [723, 340] on input "Press SPACE to toggle visibility (hidden)" at bounding box center [725, 343] width 11 height 11
checkbox input "true"
checkbox input "false"
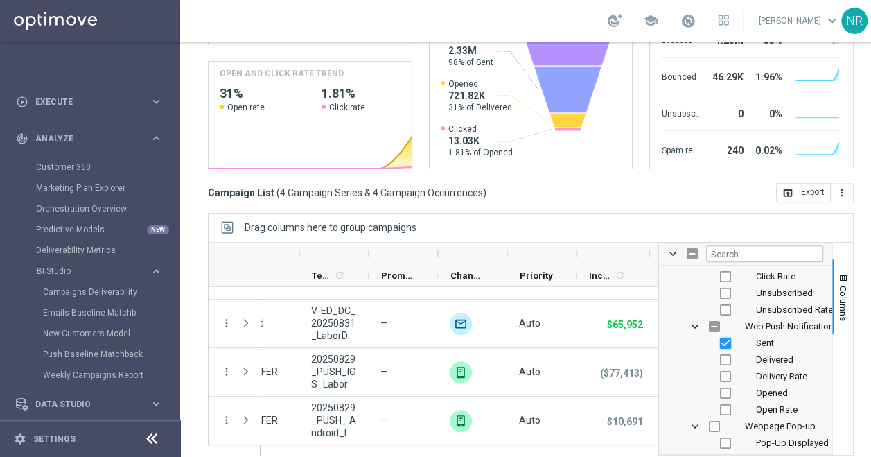
scroll to position [10, 0]
click at [726, 354] on input "Press SPACE to toggle visibility (hidden)" at bounding box center [725, 359] width 11 height 11
checkbox input "true"
click at [728, 371] on input "Press SPACE to toggle visibility (hidden)" at bounding box center [725, 376] width 11 height 11
checkbox input "true"
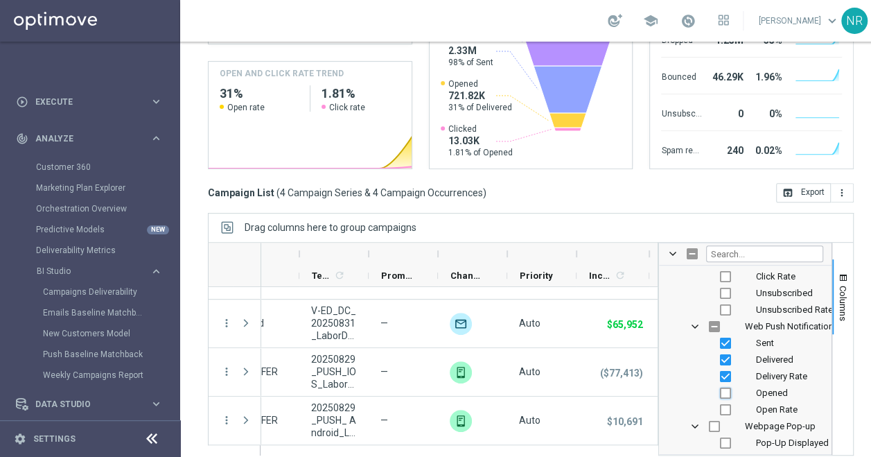
click at [728, 387] on input "Press SPACE to toggle visibility (hidden)" at bounding box center [725, 392] width 11 height 11
checkbox input "true"
click at [726, 404] on input "Press SPACE to toggle visibility (hidden)" at bounding box center [725, 409] width 11 height 11
checkbox input "true"
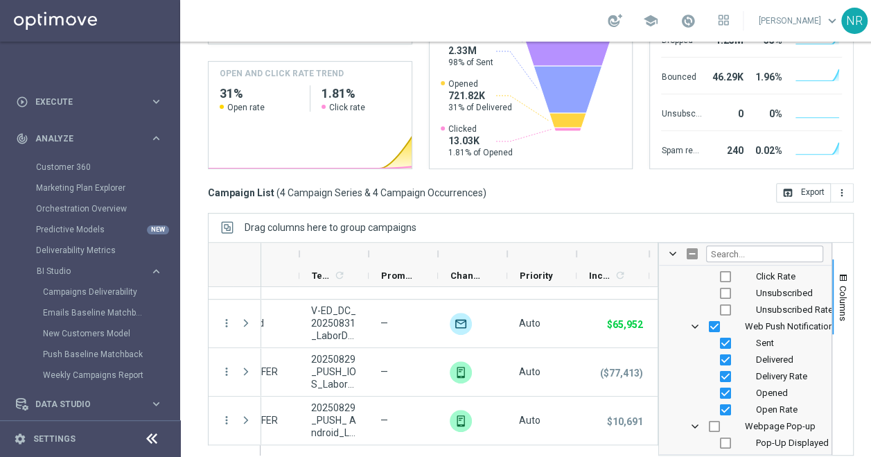
click at [627, 213] on div "Drag columns here to group campaigns" at bounding box center [531, 227] width 646 height 29
click at [847, 286] on span "Columns" at bounding box center [843, 303] width 11 height 35
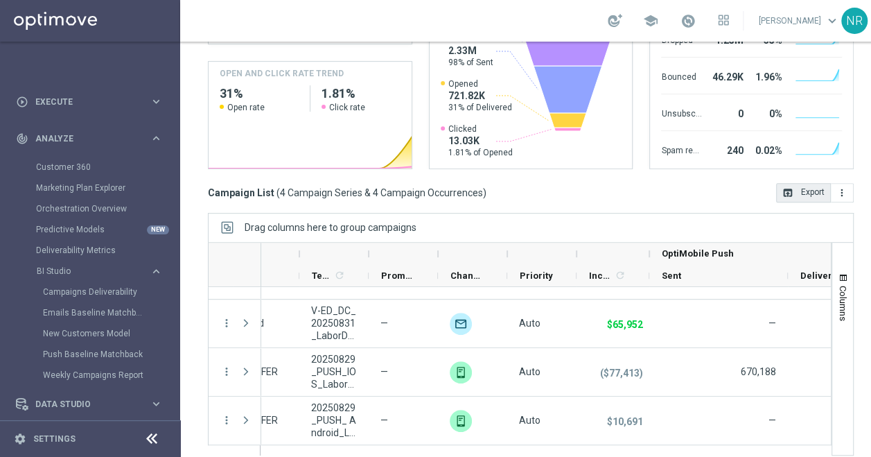
click at [807, 183] on button "open_in_browser Export" at bounding box center [803, 192] width 55 height 19
click at [514, 213] on div "Drag columns here to group campaigns" at bounding box center [531, 227] width 646 height 29
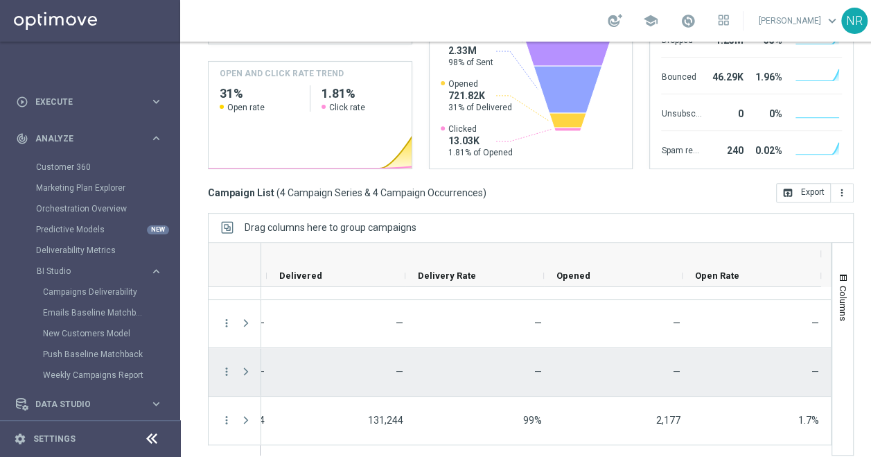
scroll to position [10, 21]
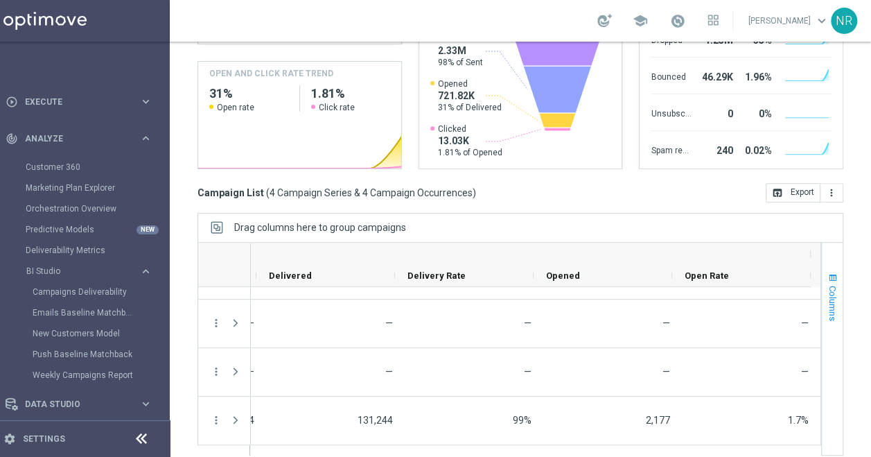
click at [830, 259] on button "Columns" at bounding box center [832, 296] width 21 height 75
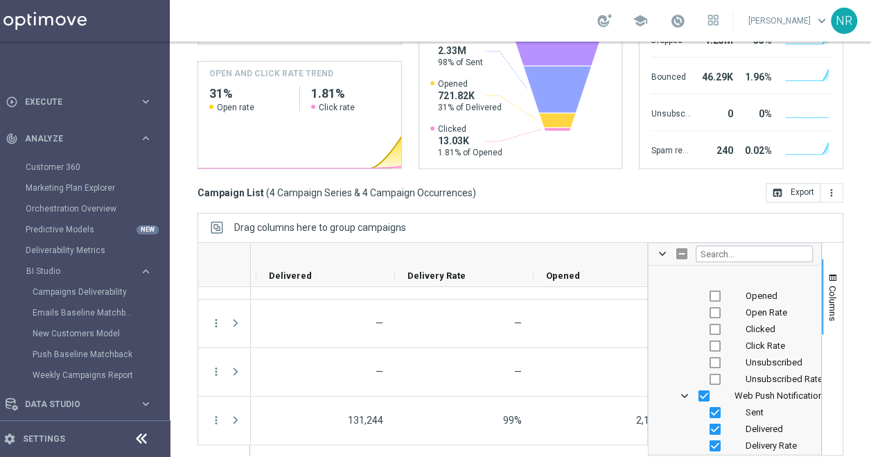
scroll to position [4077, 0]
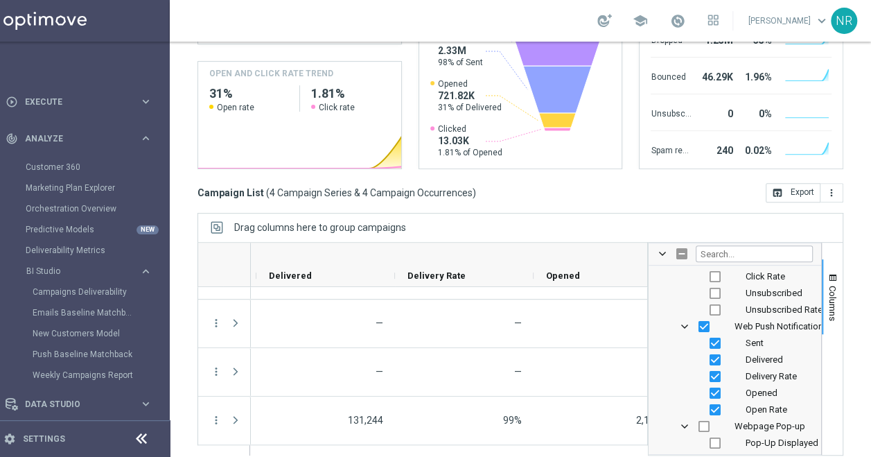
drag, startPoint x: 668, startPoint y: 240, endPoint x: 634, endPoint y: 220, distance: 39.8
click at [645, 218] on div "Drag columns here to group campaigns Drag here to set column labels OptiMobile …" at bounding box center [521, 334] width 646 height 243
click at [595, 183] on div "Campaign List ( 4 Campaign Series & 4 Campaign Occurrences ) open_in_browser Ex…" at bounding box center [521, 192] width 646 height 19
click at [828, 272] on span "button" at bounding box center [833, 277] width 11 height 11
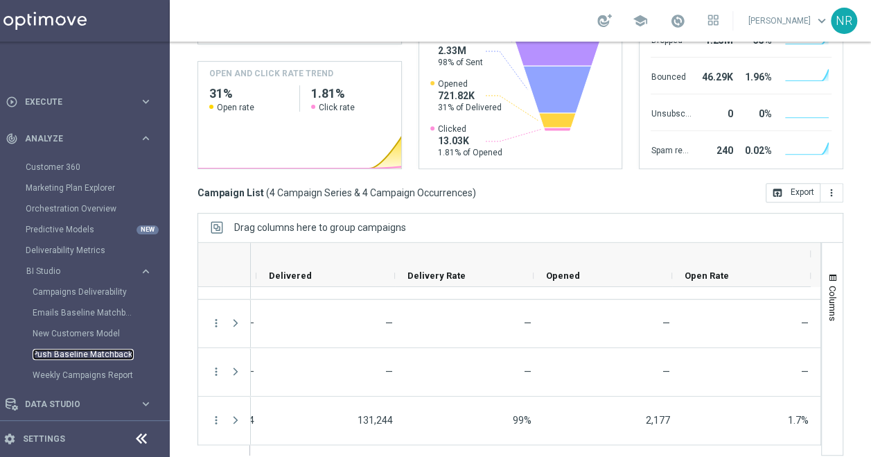
click at [71, 349] on link "Push Baseline Matchback" at bounding box center [83, 354] width 101 height 11
